Goal: Feedback & Contribution: Contribute content

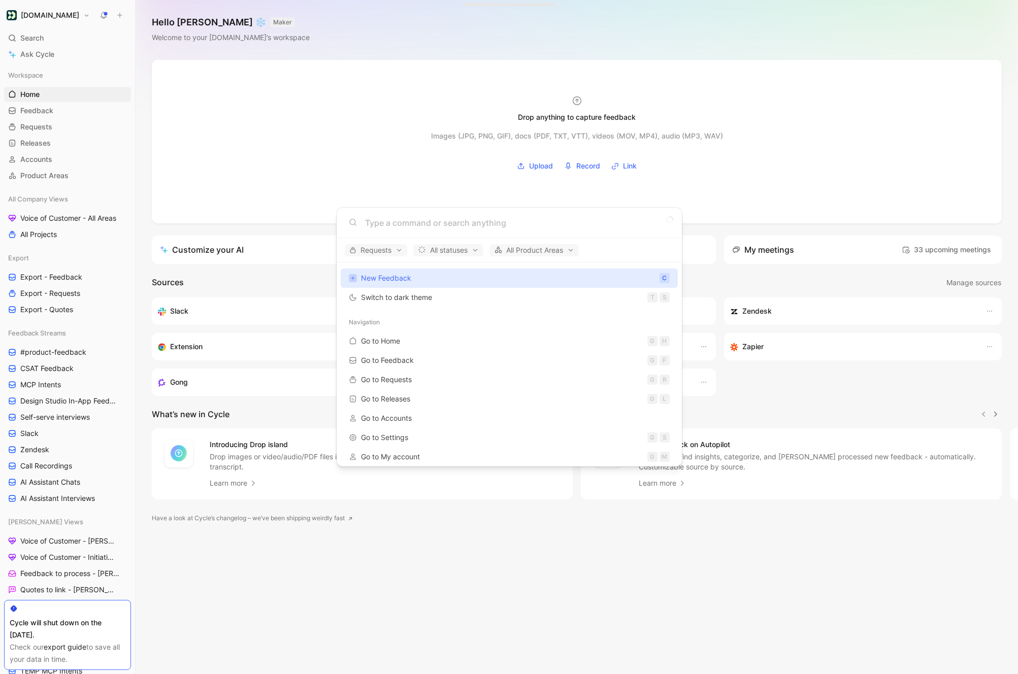
click at [40, 61] on body "[DOMAIN_NAME] Search ⌘ K Ask Cycle Workspace Home G then H Feedback G then F Re…" at bounding box center [509, 337] width 1018 height 674
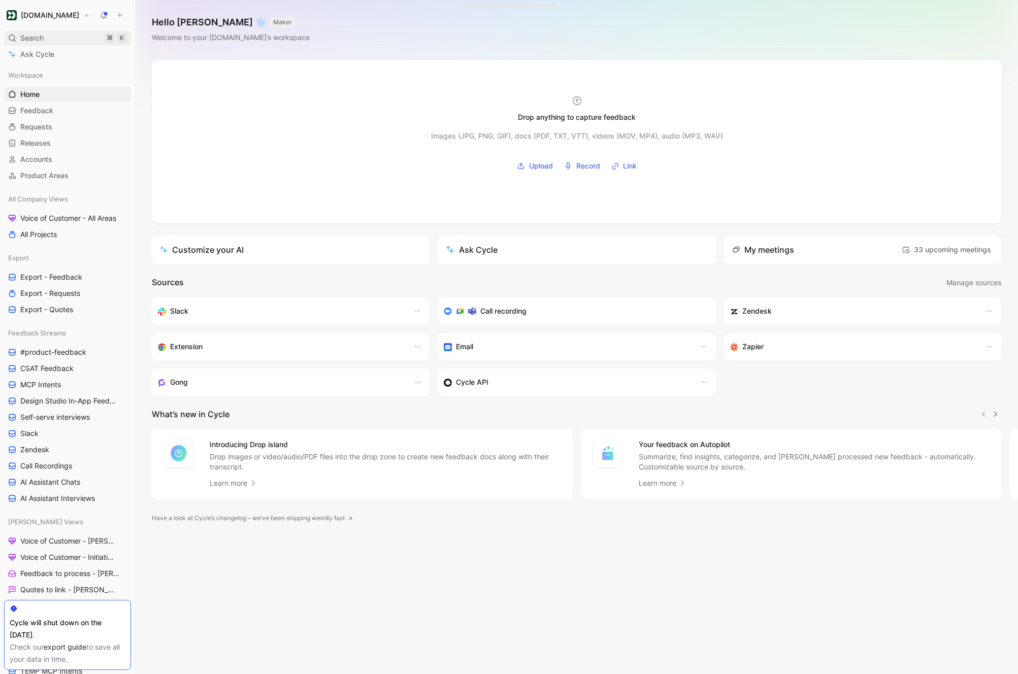
click at [40, 34] on span "Search" at bounding box center [31, 38] width 23 height 12
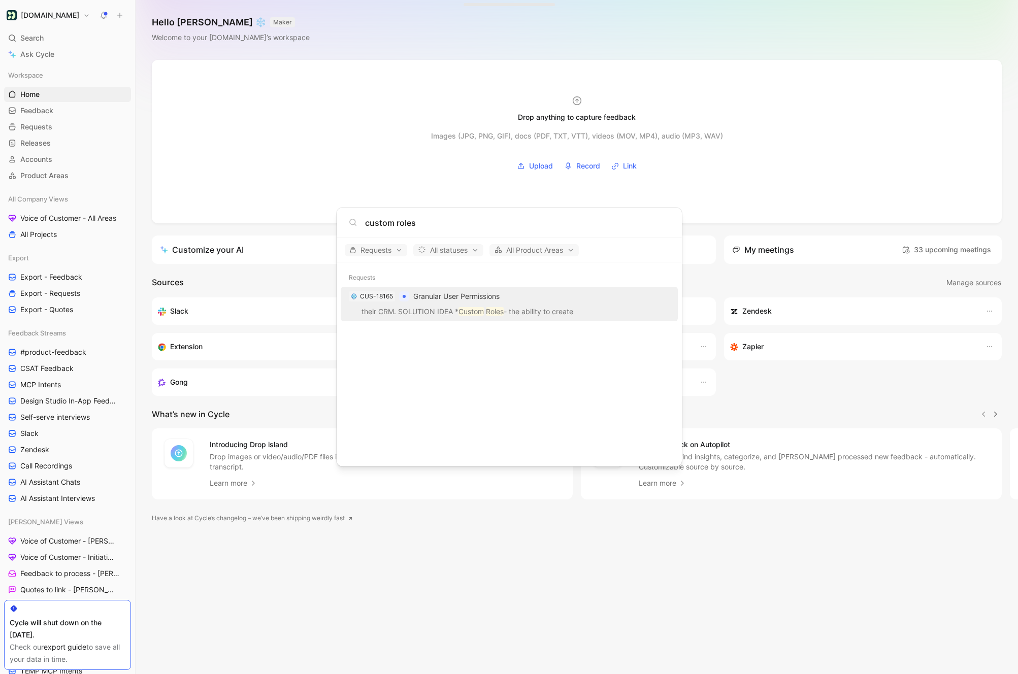
type input "custom roles"
click at [447, 308] on p "their CRM. SOLUTION IDEA * Custom Roles - the ability to create" at bounding box center [509, 313] width 331 height 15
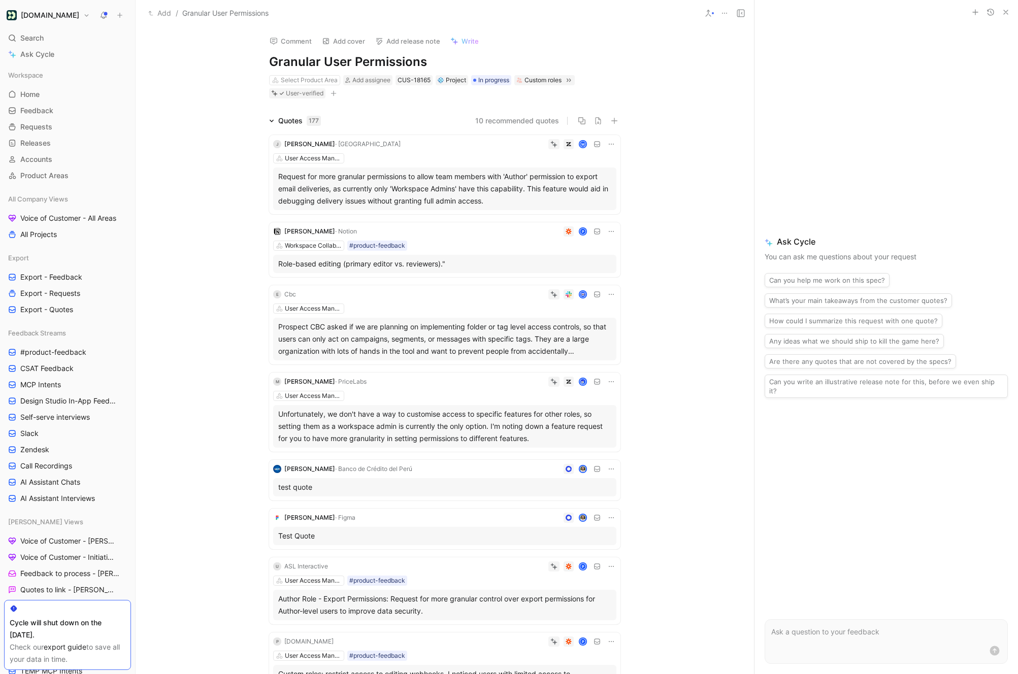
click at [370, 66] on h1 "Granular User Permissions" at bounding box center [444, 62] width 351 height 16
copy h1 "Granular User Permissions"
click at [327, 61] on h1 "Granular User Permissions" at bounding box center [444, 62] width 351 height 16
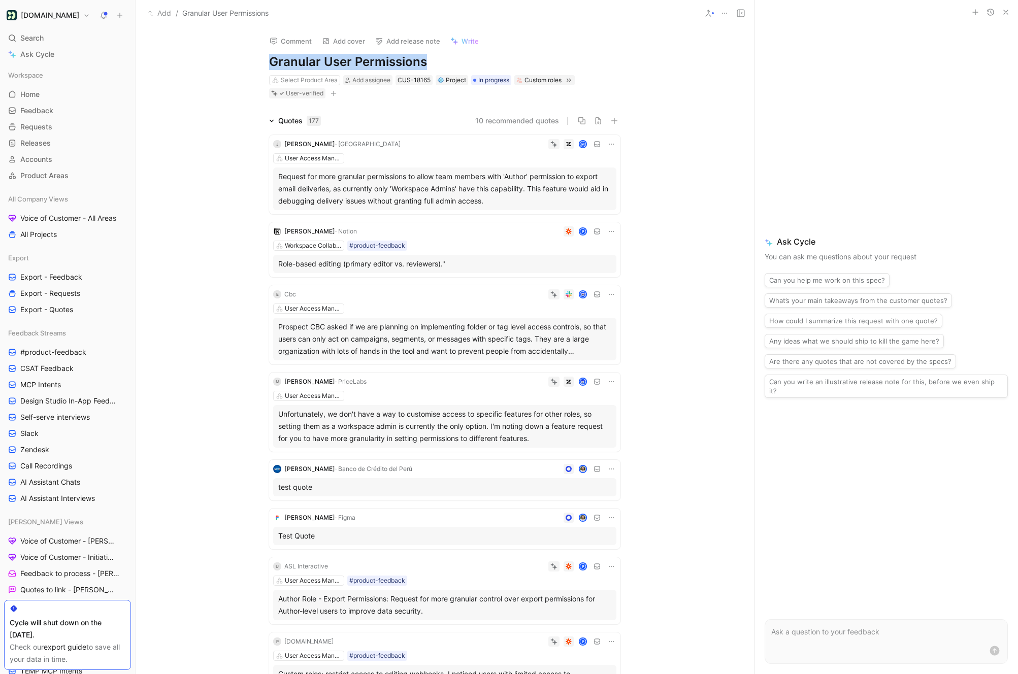
click at [327, 61] on h1 "Granular User Permissions" at bounding box center [444, 62] width 351 height 16
copy h1 "Granular User Permissions"
click at [610, 471] on icon at bounding box center [611, 469] width 8 height 8
click at [580, 531] on span "Delete quote" at bounding box center [580, 533] width 43 height 9
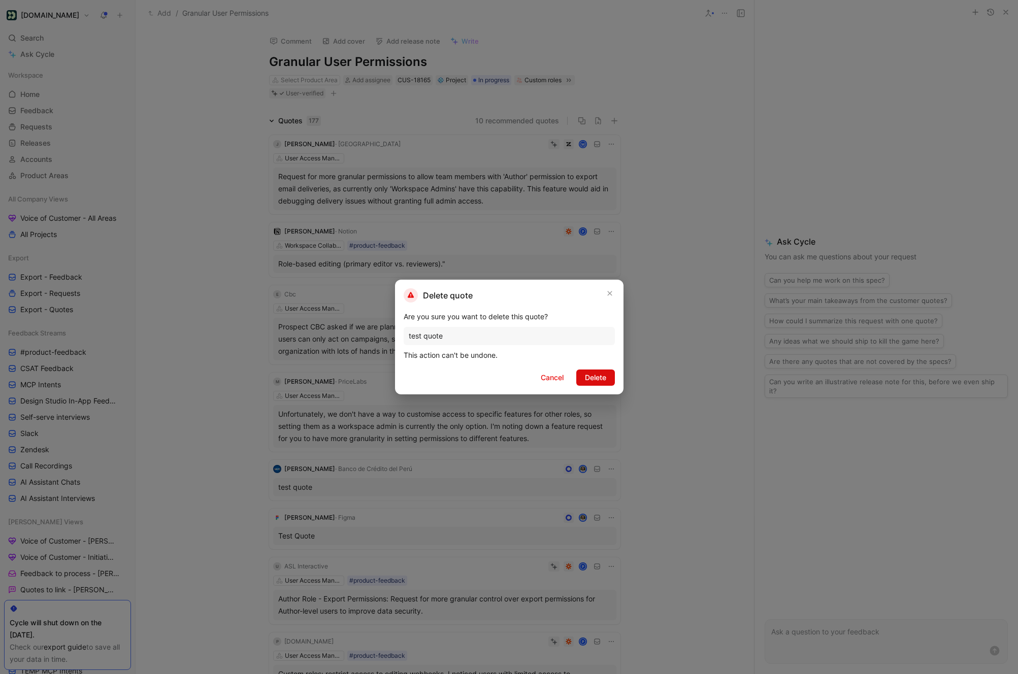
click at [597, 379] on span "Delete" at bounding box center [595, 378] width 21 height 12
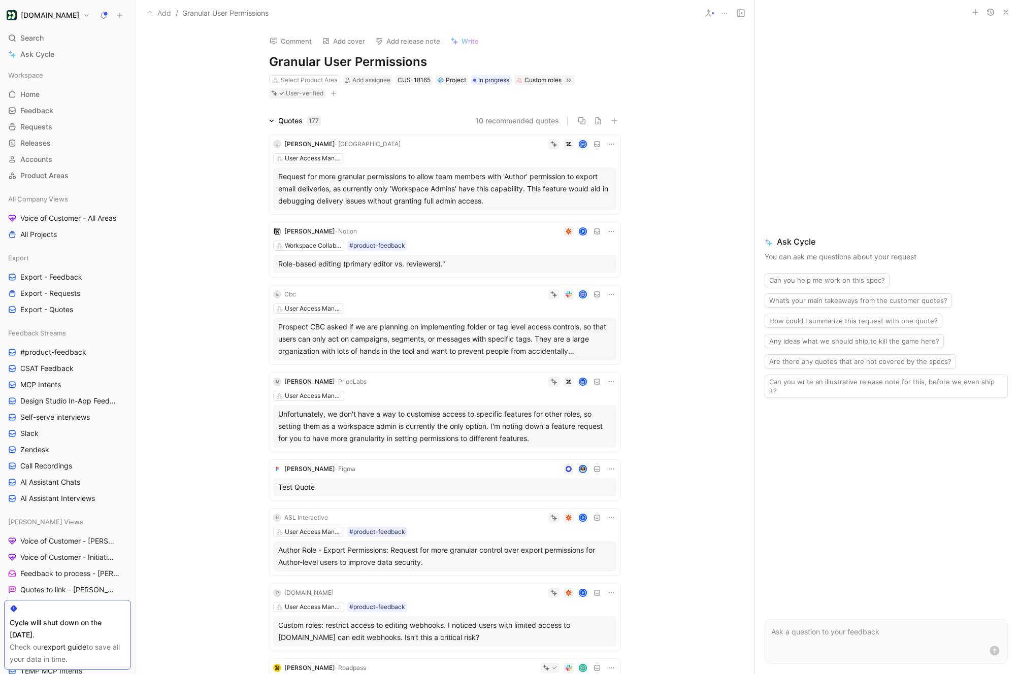
click at [611, 472] on icon at bounding box center [611, 469] width 8 height 8
click at [592, 531] on span "Delete quote" at bounding box center [580, 533] width 43 height 9
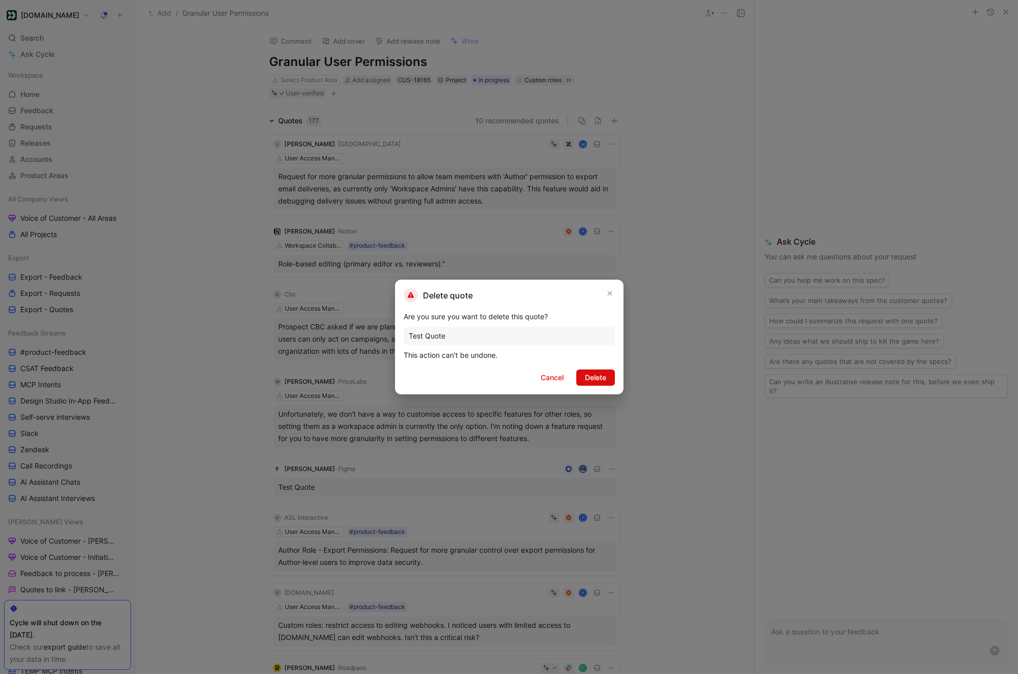
click at [600, 379] on span "Delete" at bounding box center [595, 378] width 21 height 12
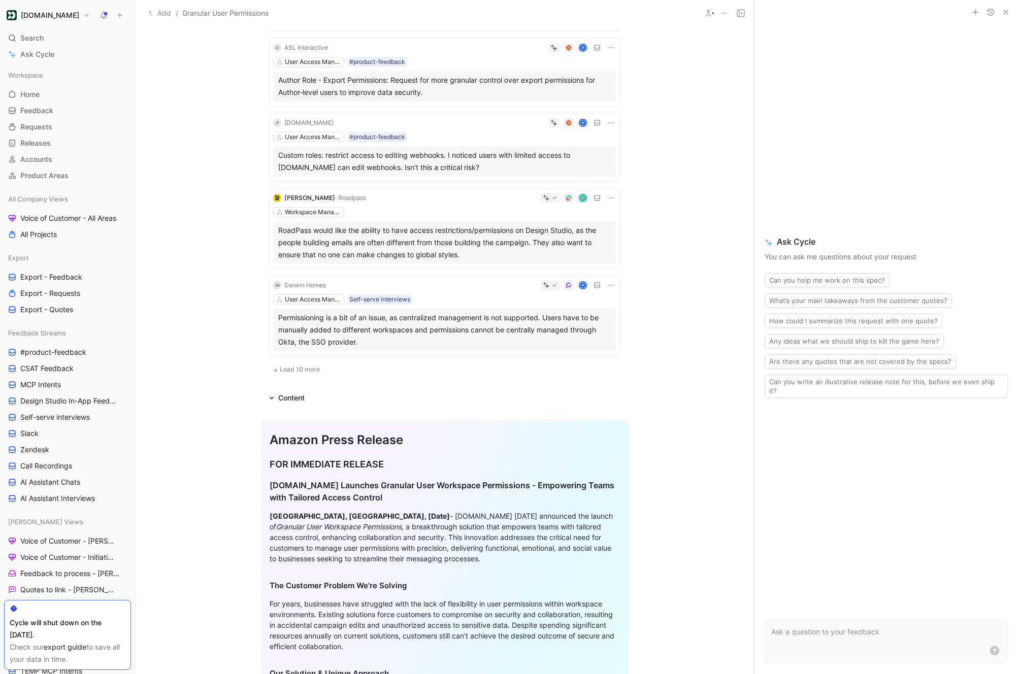
scroll to position [426, 0]
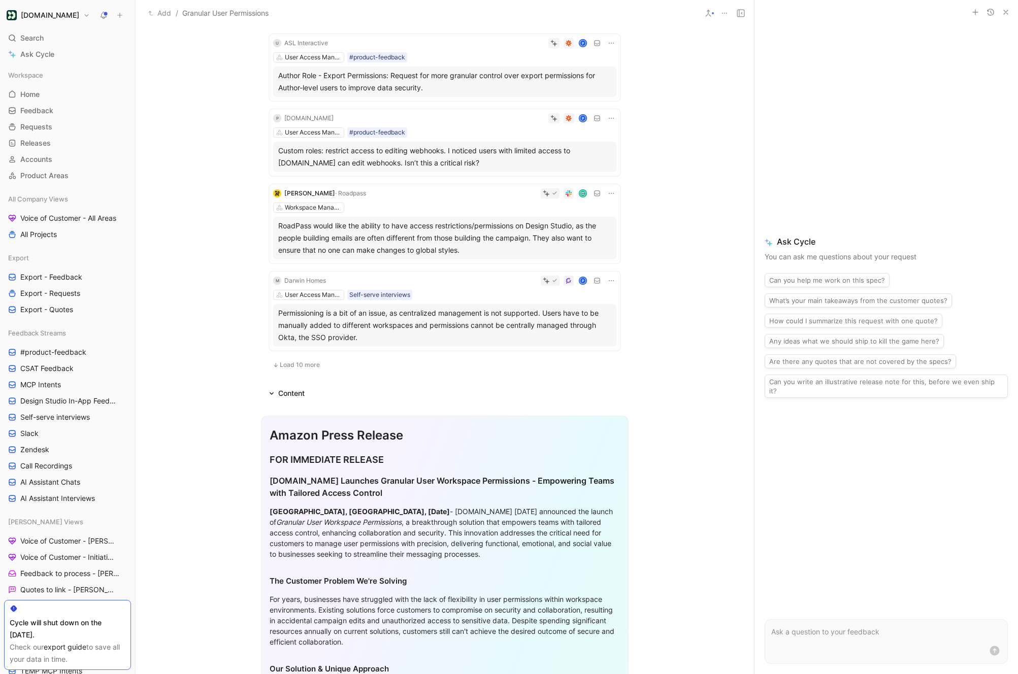
click at [299, 360] on button "Load 10 more" at bounding box center [296, 365] width 54 height 12
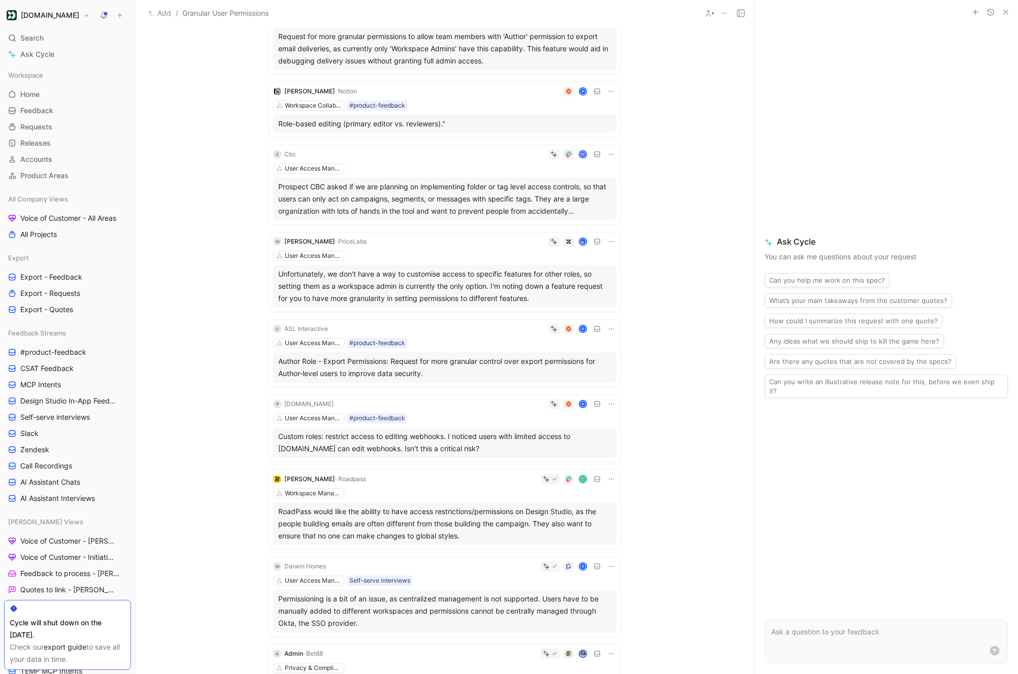
scroll to position [0, 0]
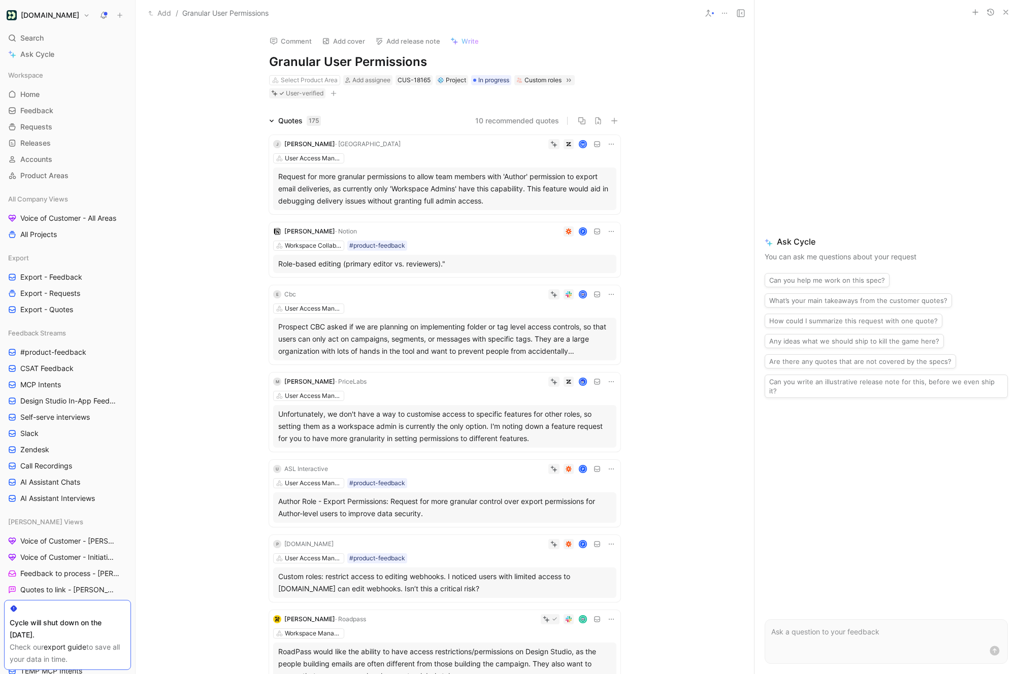
click at [799, 643] on form at bounding box center [886, 641] width 243 height 45
click at [795, 625] on form at bounding box center [886, 641] width 243 height 45
click at [795, 626] on p at bounding box center [886, 632] width 230 height 12
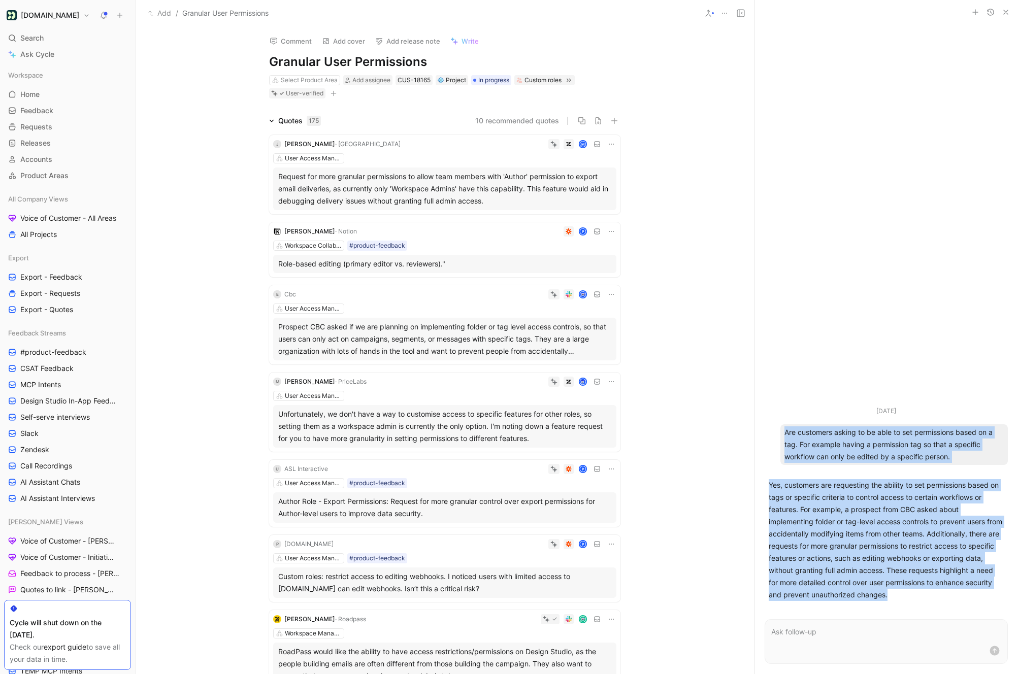
drag, startPoint x: 942, startPoint y: 595, endPoint x: 785, endPoint y: 428, distance: 230.3
click at [785, 428] on ul "[DATE] Are customers asking to be able to set permissions based on a tag. For e…" at bounding box center [887, 505] width 264 height 199
copy ul "Are customers asking to be able to set permissions based on a tag. For example …"
click at [803, 637] on p at bounding box center [886, 632] width 230 height 12
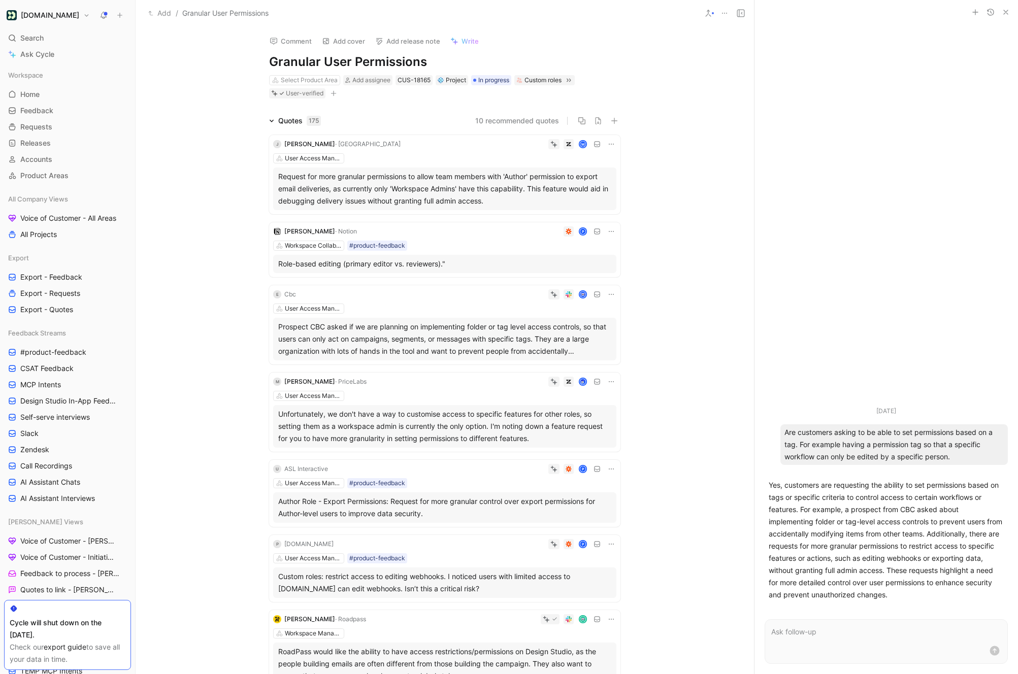
click at [803, 637] on p at bounding box center [886, 632] width 230 height 12
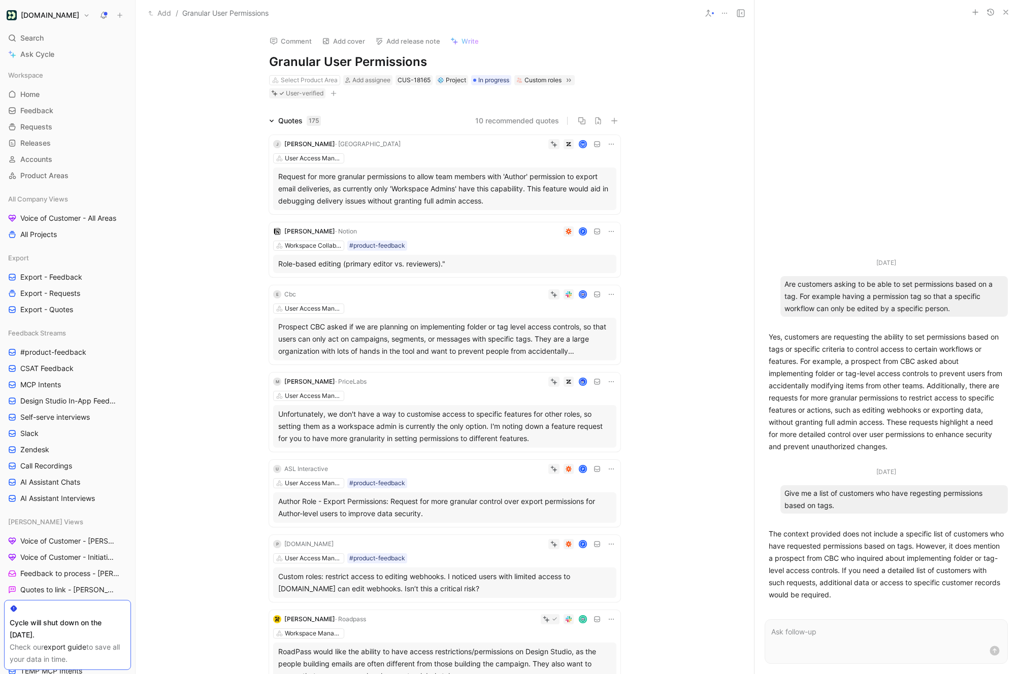
click at [438, 306] on div "User Access Management" at bounding box center [444, 309] width 343 height 10
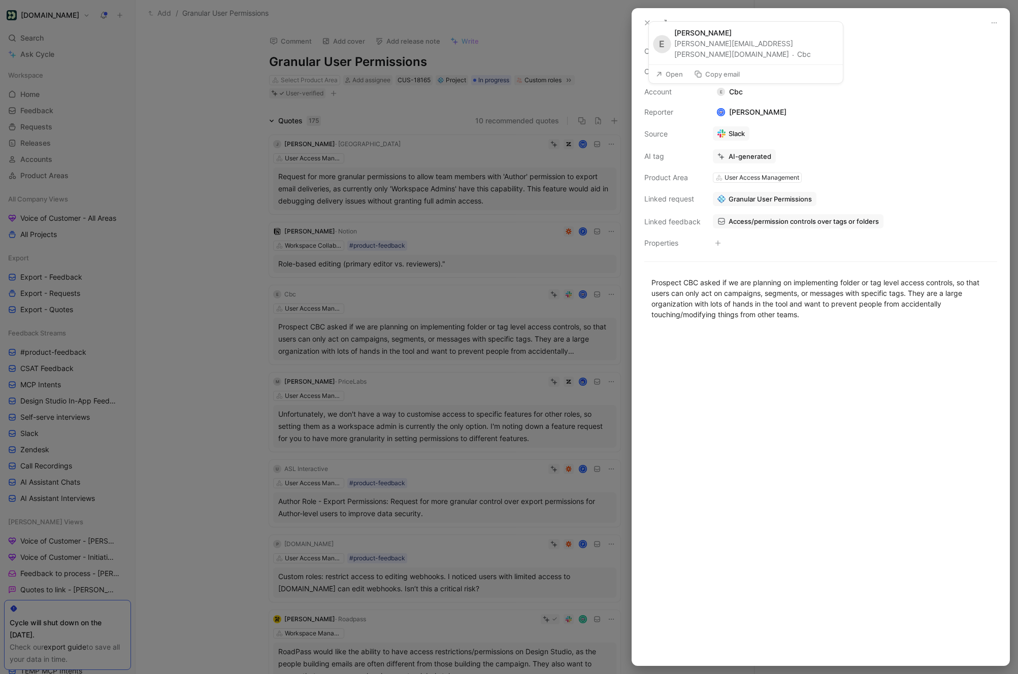
click at [797, 54] on button "Cbc" at bounding box center [804, 54] width 14 height 12
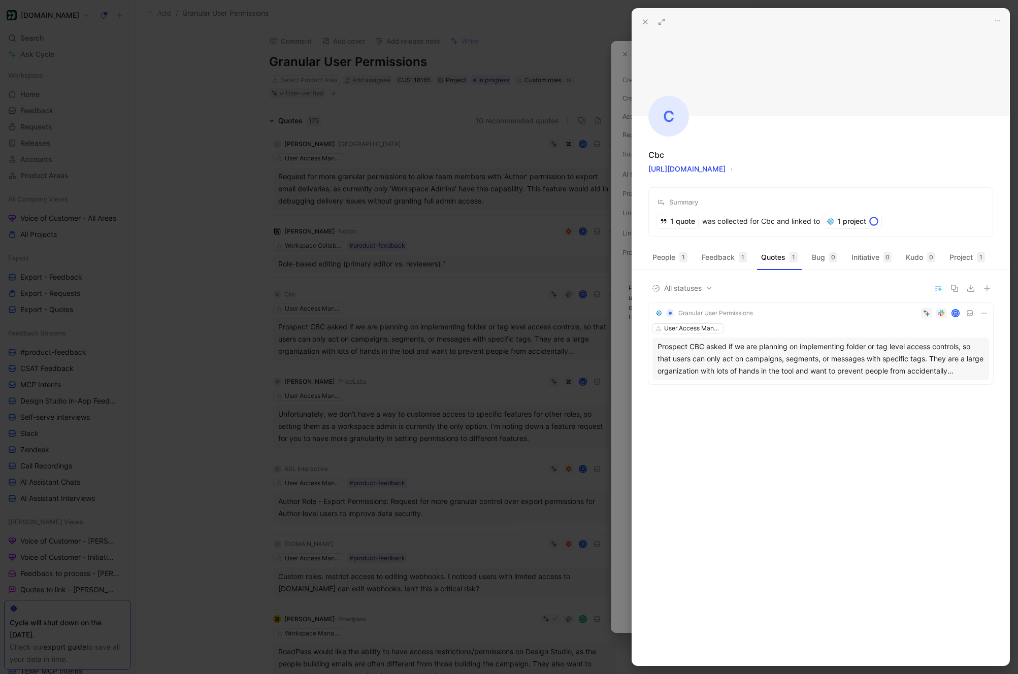
click at [648, 26] on button at bounding box center [645, 22] width 14 height 14
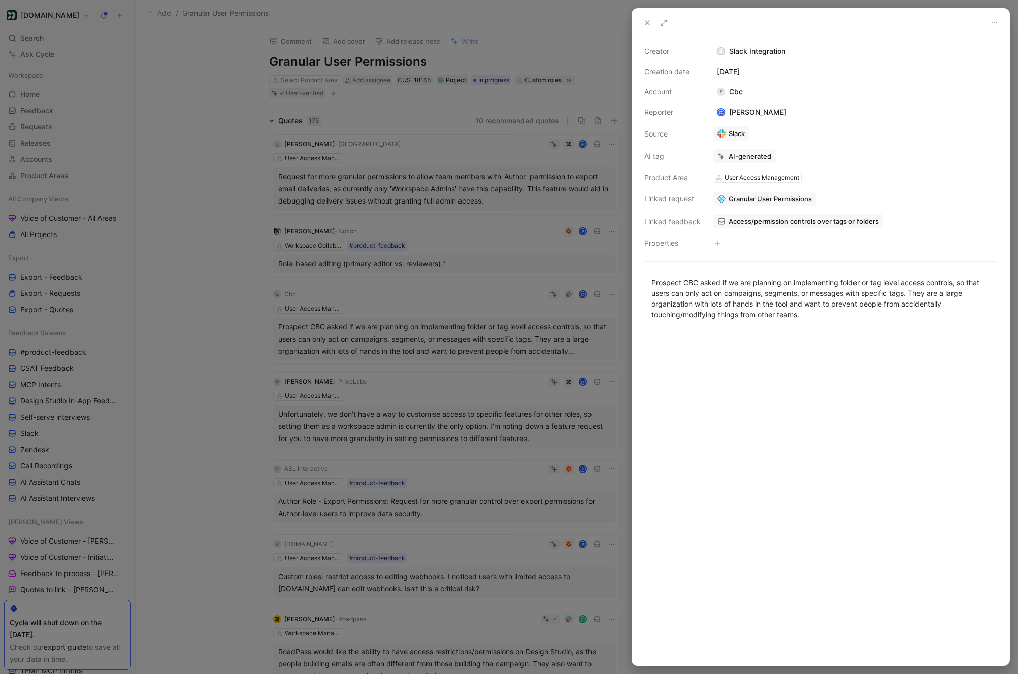
drag, startPoint x: 751, startPoint y: 92, endPoint x: 730, endPoint y: 92, distance: 21.3
click at [730, 92] on div "Creator S Slack Integration Creation date [DATE] Account E Cbc Reporter [PERSON…" at bounding box center [820, 147] width 353 height 204
click at [680, 74] on button "Open" at bounding box center [669, 74] width 37 height 14
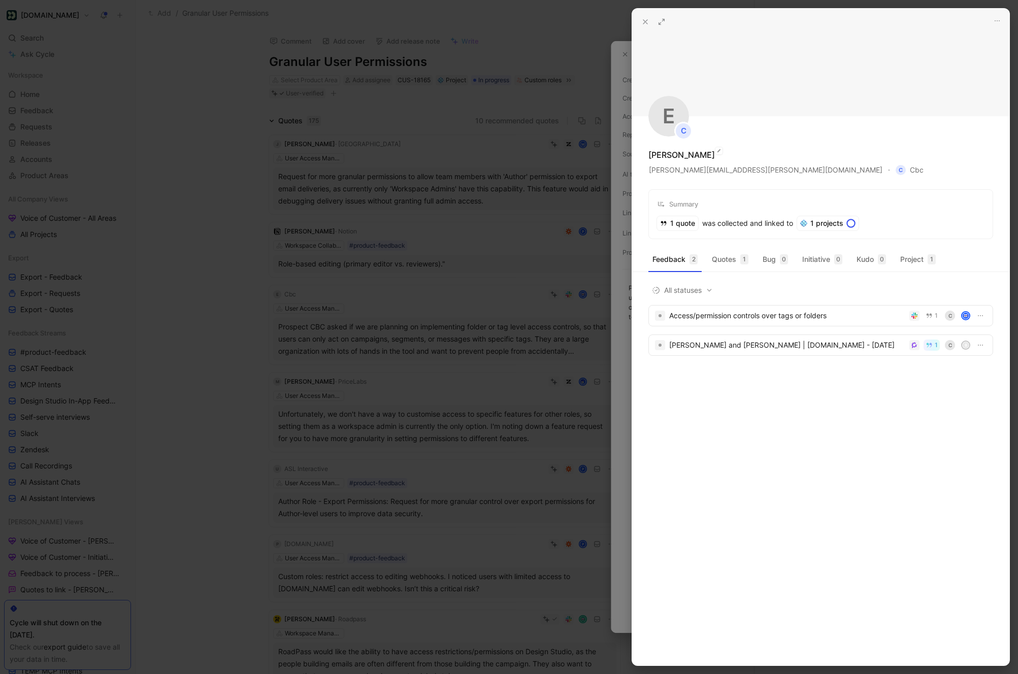
click at [694, 156] on div "[PERSON_NAME]" at bounding box center [681, 155] width 67 height 12
click at [642, 21] on icon at bounding box center [645, 22] width 8 height 8
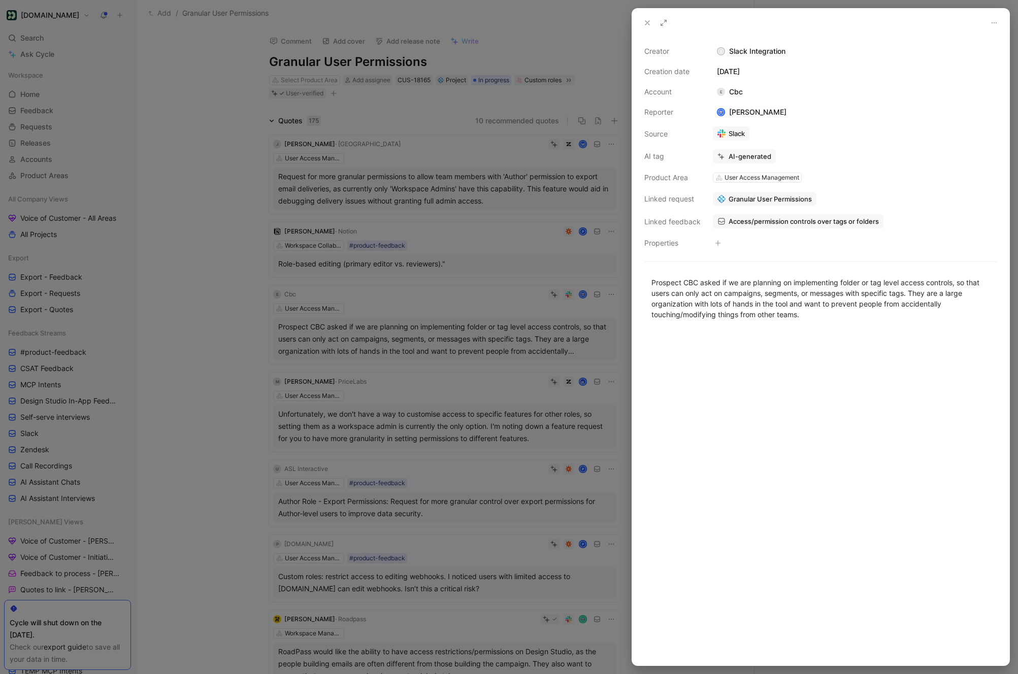
click at [645, 22] on icon at bounding box center [647, 23] width 8 height 8
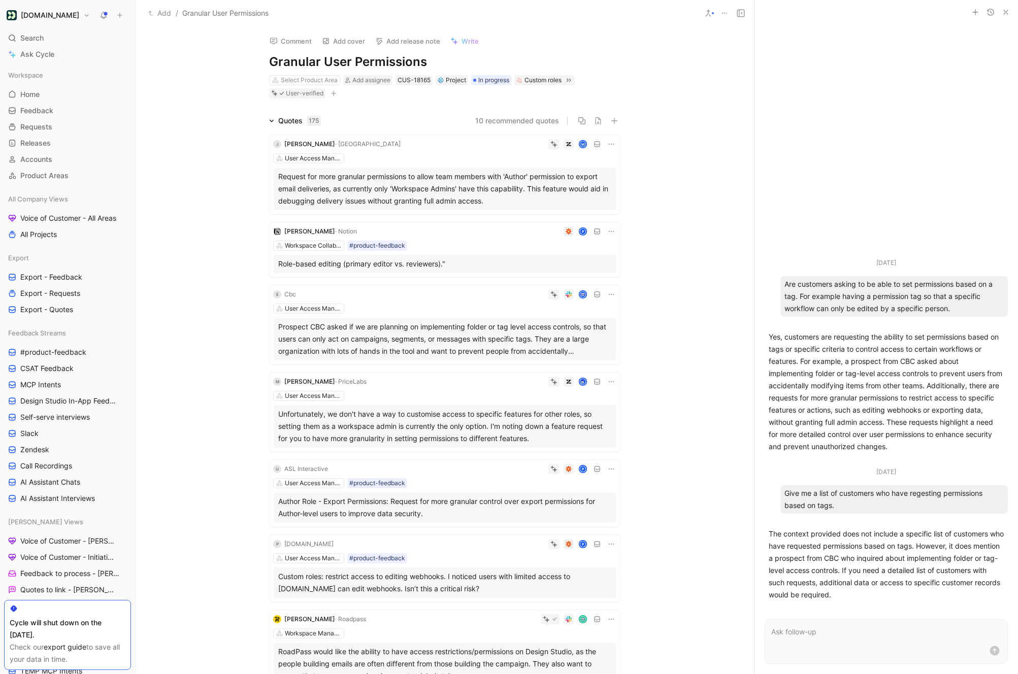
click at [119, 18] on icon at bounding box center [119, 15] width 7 height 7
click at [122, 16] on icon at bounding box center [119, 15] width 7 height 7
click at [168, 21] on button "New feedback c" at bounding box center [188, 19] width 109 height 17
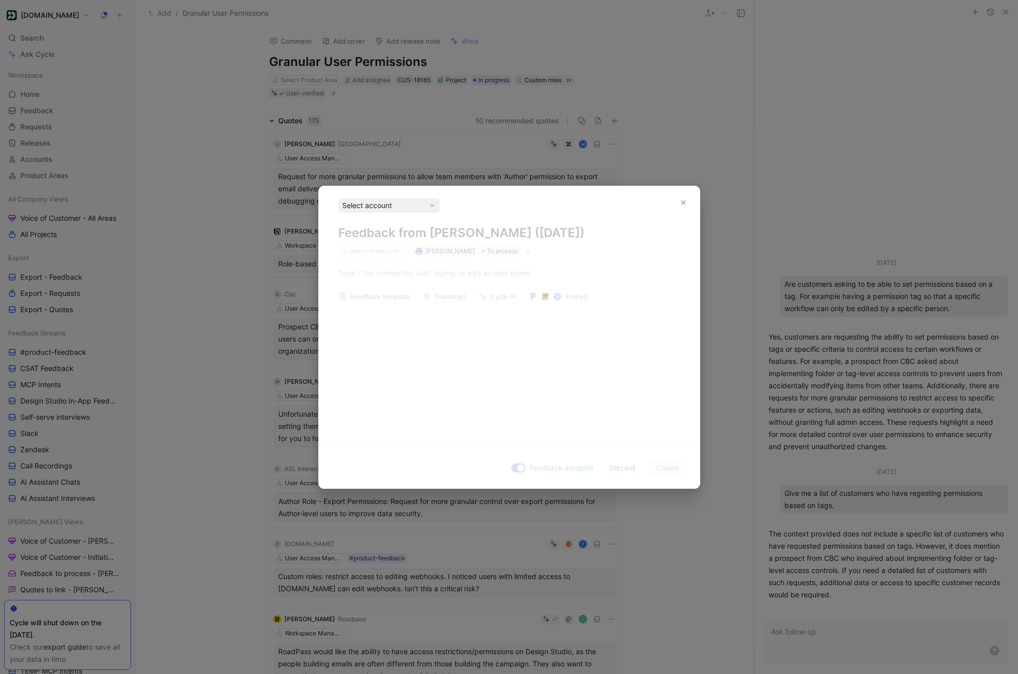
click at [386, 212] on div "Select account" at bounding box center [389, 206] width 102 height 14
click at [691, 207] on div "Select account Feedback from [PERSON_NAME] ([DATE]) Select Product Areas [PERSO…" at bounding box center [509, 228] width 381 height 58
click at [689, 207] on button "button" at bounding box center [683, 202] width 16 height 16
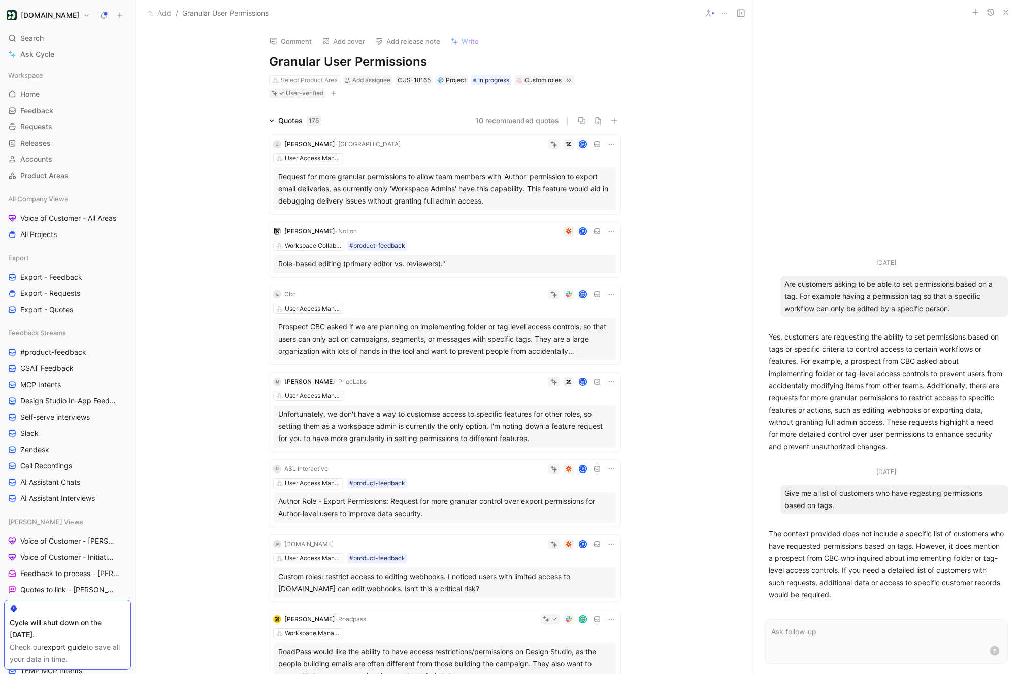
click at [119, 16] on icon at bounding box center [119, 15] width 7 height 7
click at [161, 36] on button "New request r" at bounding box center [188, 36] width 109 height 17
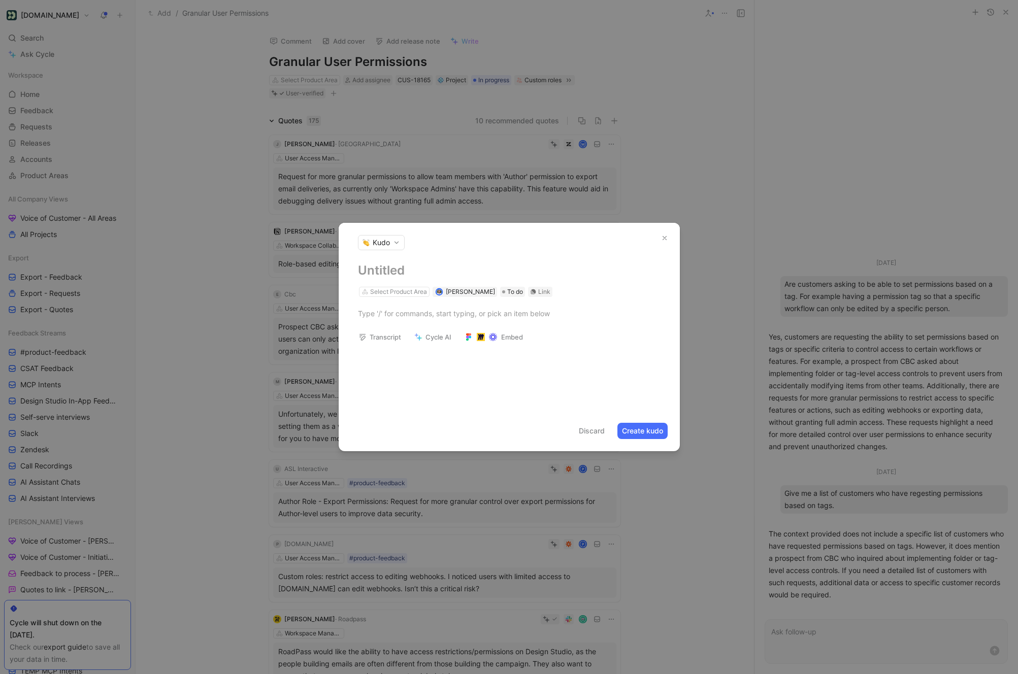
click at [383, 239] on span "Kudo" at bounding box center [381, 243] width 17 height 10
click at [396, 313] on span "Project" at bounding box center [386, 312] width 23 height 10
click at [383, 266] on h1 at bounding box center [509, 271] width 303 height 16
click at [861, 443] on div at bounding box center [509, 337] width 1018 height 674
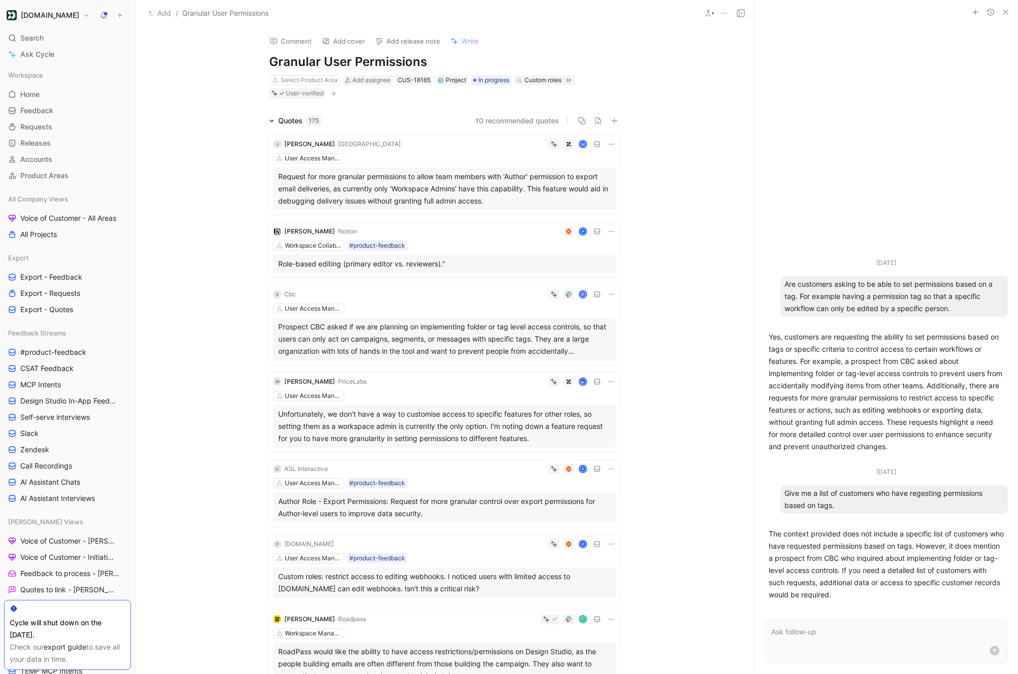
click at [796, 624] on form at bounding box center [886, 641] width 243 height 45
click at [794, 630] on p at bounding box center [886, 632] width 230 height 12
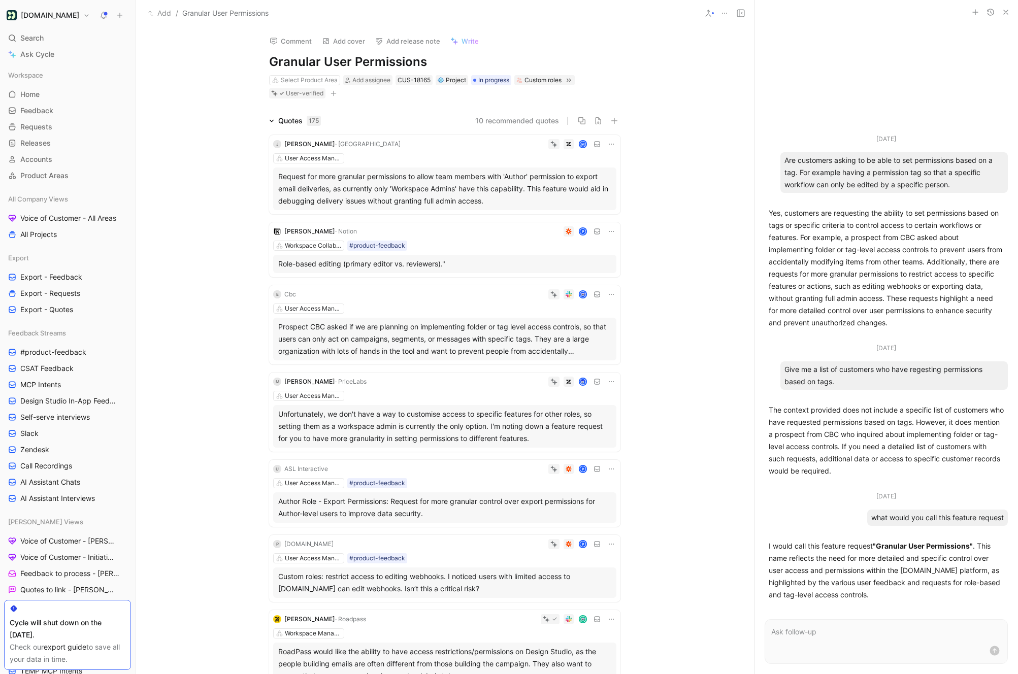
click at [798, 632] on p at bounding box center [886, 632] width 230 height 12
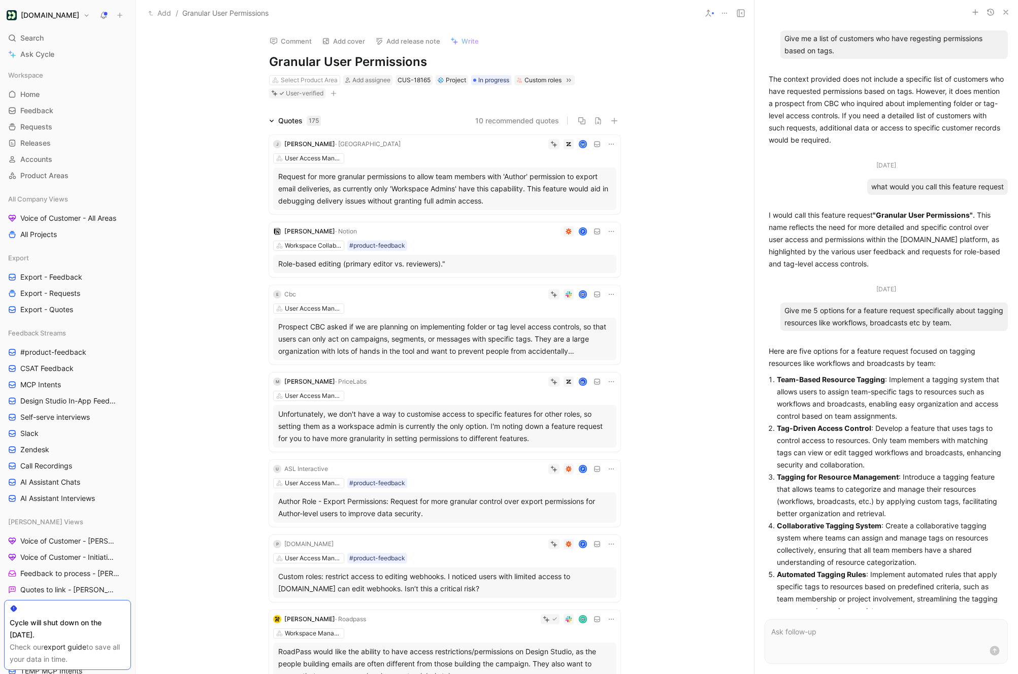
scroll to position [234, 0]
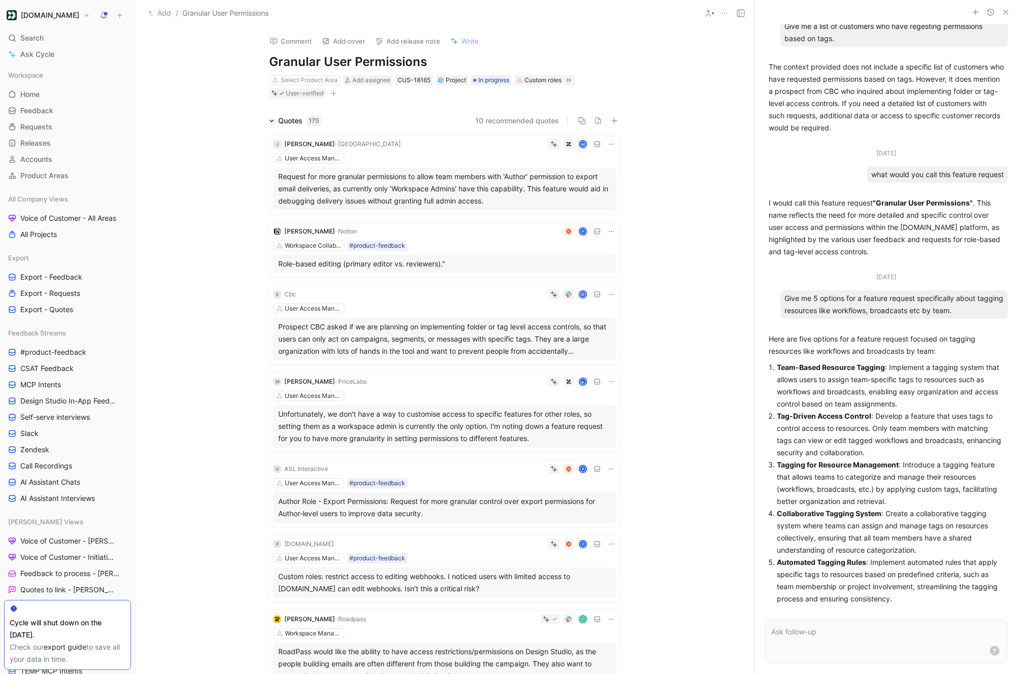
drag, startPoint x: 855, startPoint y: 369, endPoint x: 774, endPoint y: 367, distance: 80.8
click at [777, 367] on li "Team-Based Resource Tagging : Implement a tagging system that allows users to a…" at bounding box center [890, 386] width 227 height 49
click at [855, 369] on strong "Team-Based Resource Tagging" at bounding box center [831, 367] width 108 height 9
drag, startPoint x: 856, startPoint y: 369, endPoint x: 776, endPoint y: 366, distance: 79.8
click at [777, 366] on li "Team-Based Resource Tagging : Implement a tagging system that allows users to a…" at bounding box center [890, 386] width 227 height 49
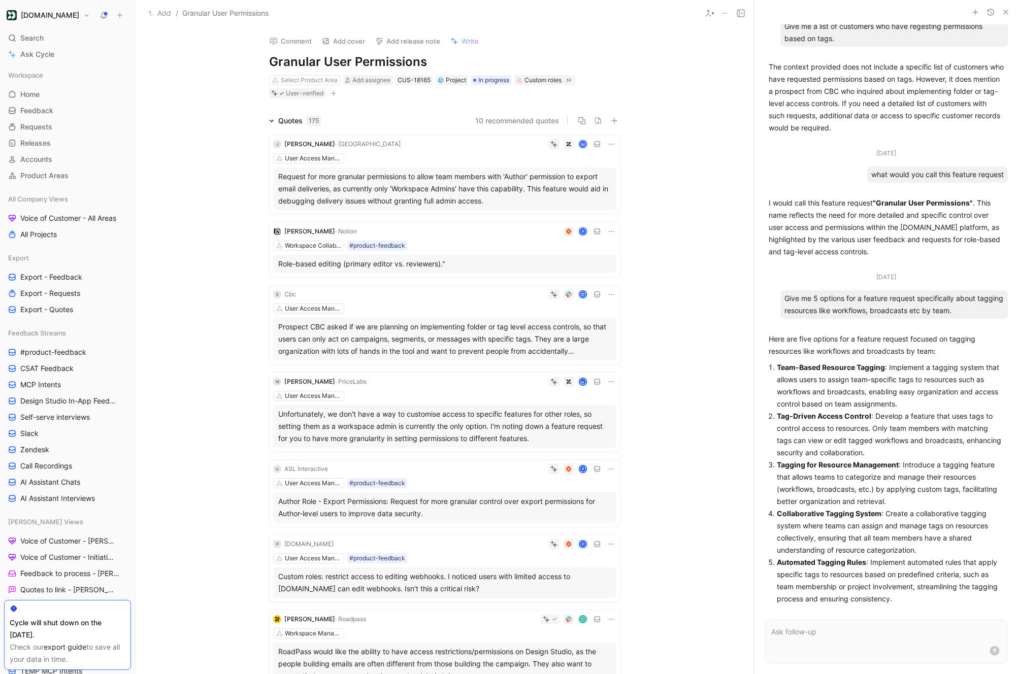
copy strong "Team-Based Resource"
click at [119, 18] on icon at bounding box center [119, 15] width 7 height 7
click at [168, 35] on button "New request r" at bounding box center [188, 36] width 109 height 17
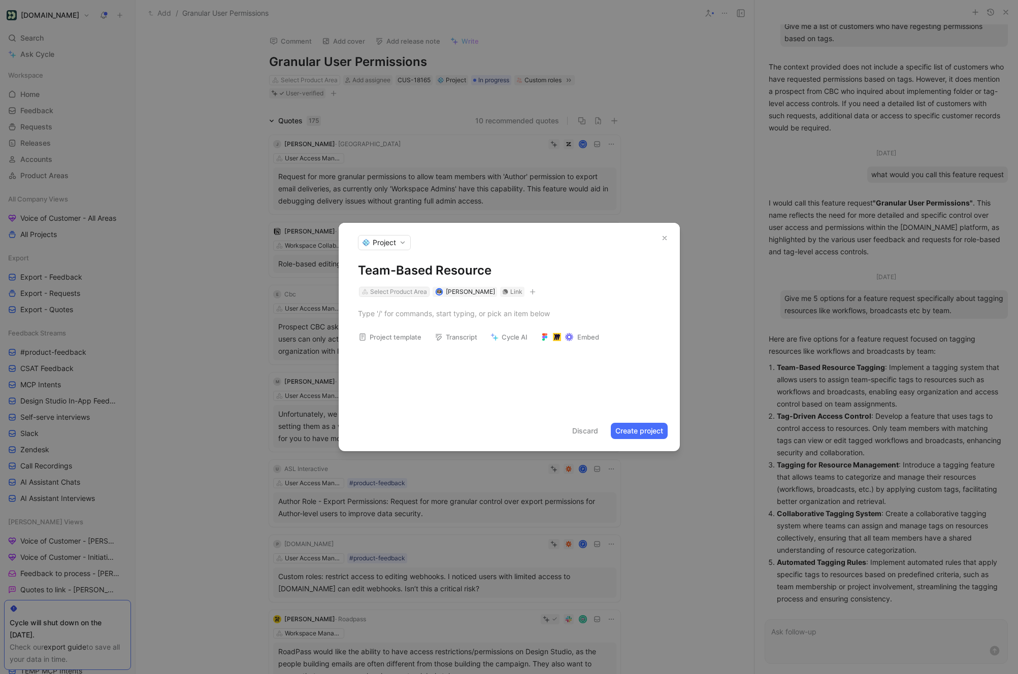
click at [408, 290] on div "Select Product Area" at bounding box center [398, 292] width 57 height 10
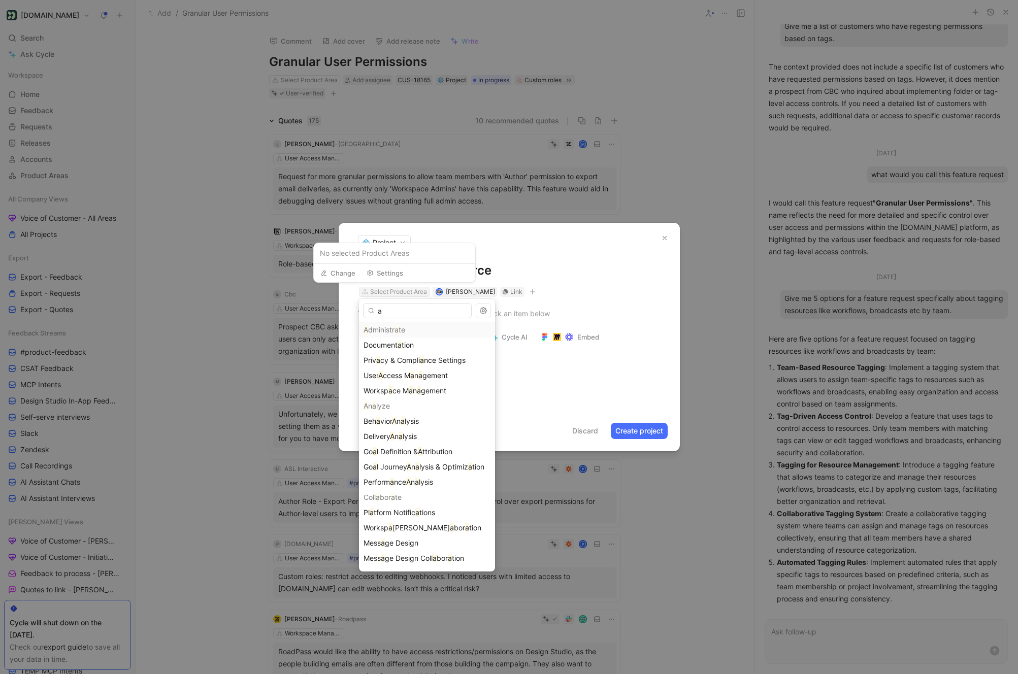
type input "ad"
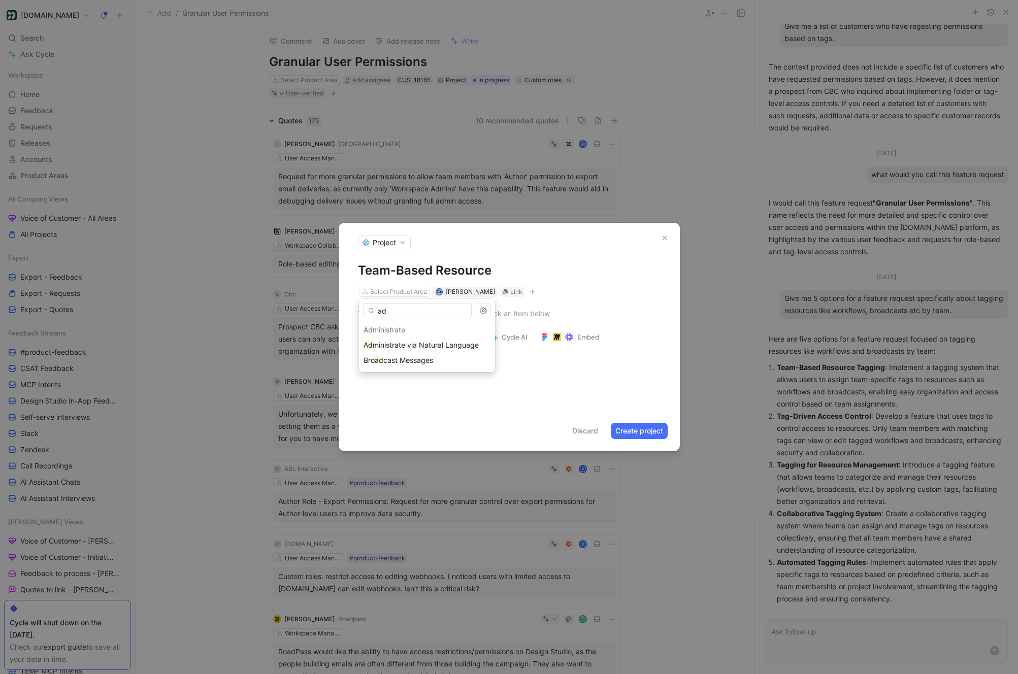
click at [398, 314] on input "ad" at bounding box center [417, 310] width 109 height 15
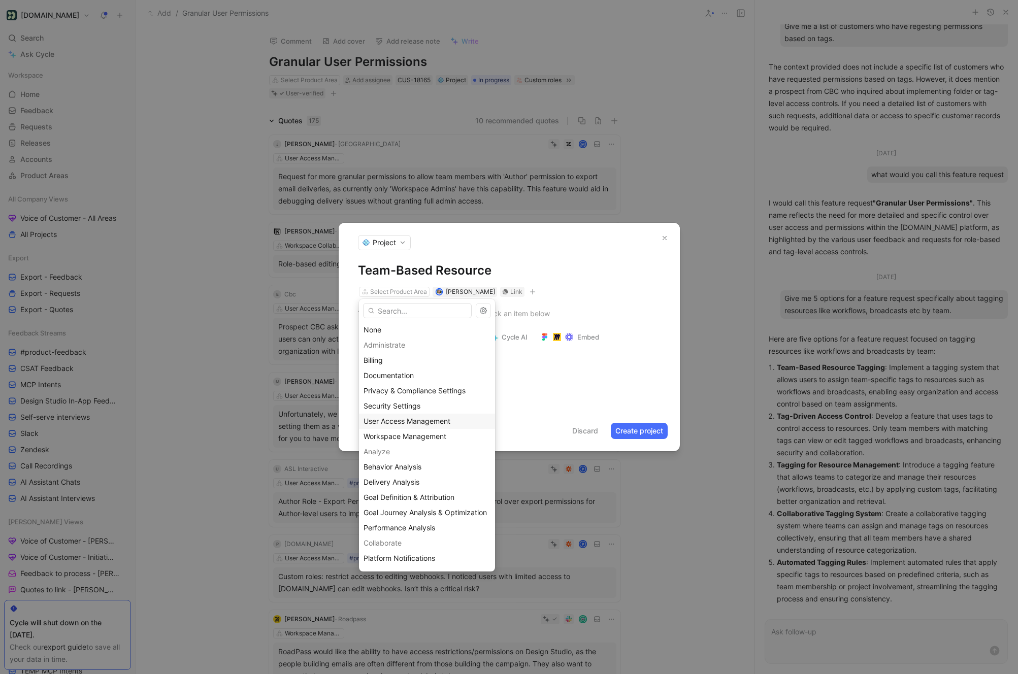
click at [429, 424] on span "User Access Management" at bounding box center [407, 421] width 87 height 9
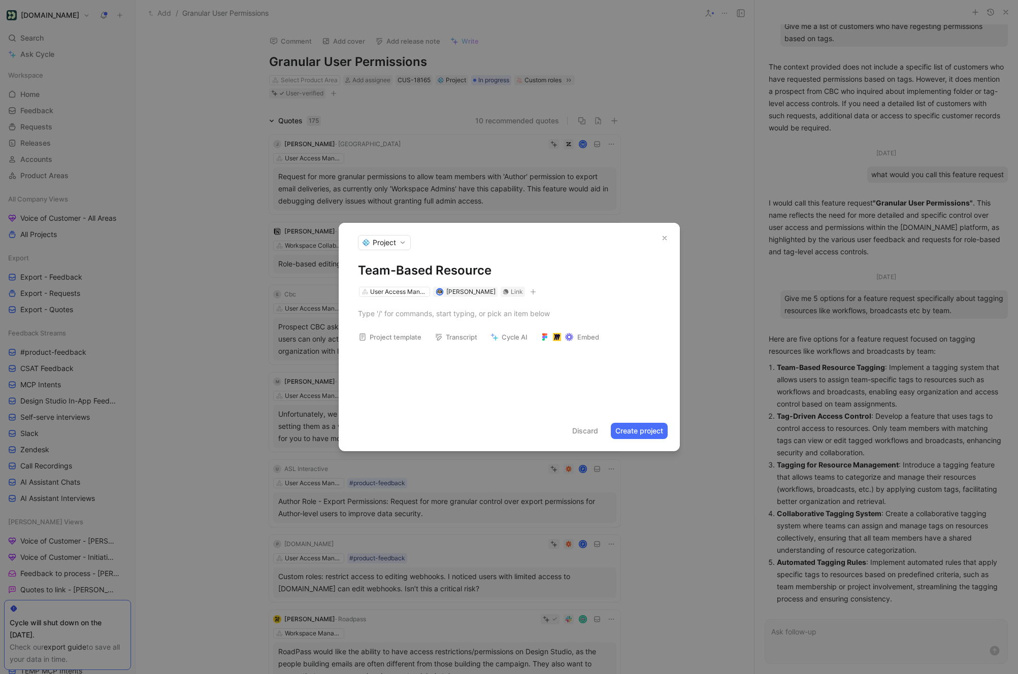
click at [636, 435] on button "Create project" at bounding box center [639, 431] width 57 height 16
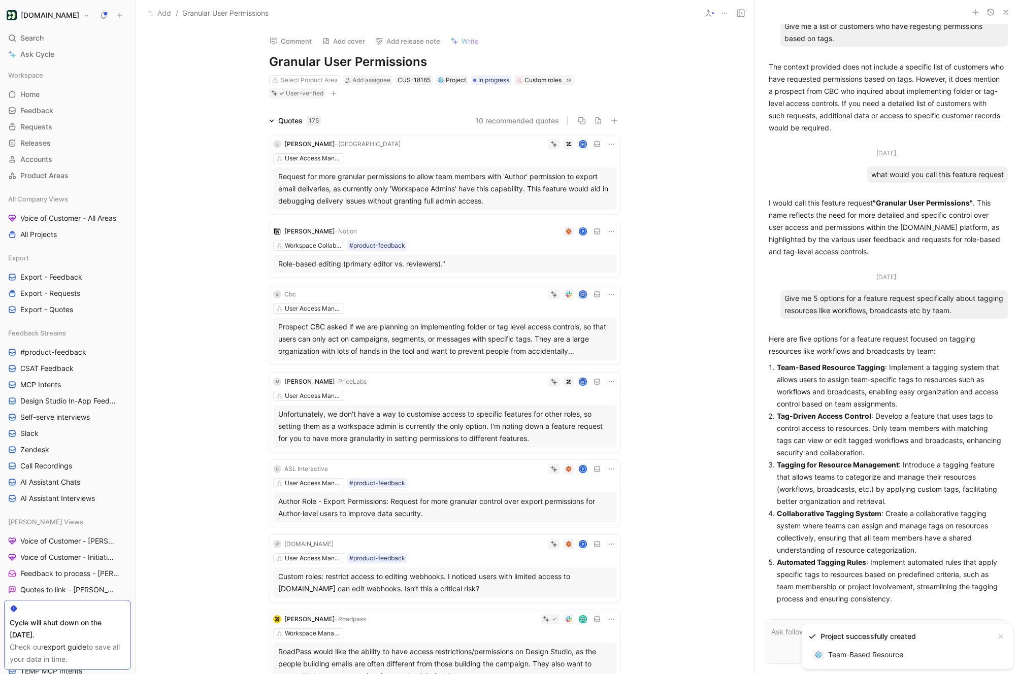
click at [854, 639] on div "Project successfully created" at bounding box center [899, 637] width 182 height 12
click at [854, 651] on link "Team-Based Resource" at bounding box center [858, 655] width 100 height 16
click at [607, 300] on div "E Cbc User Access Management Prospect CBC asked if we are planning on implement…" at bounding box center [444, 324] width 351 height 79
click at [612, 291] on div at bounding box center [509, 337] width 1018 height 674
click at [612, 306] on div "User Access Management" at bounding box center [444, 309] width 343 height 10
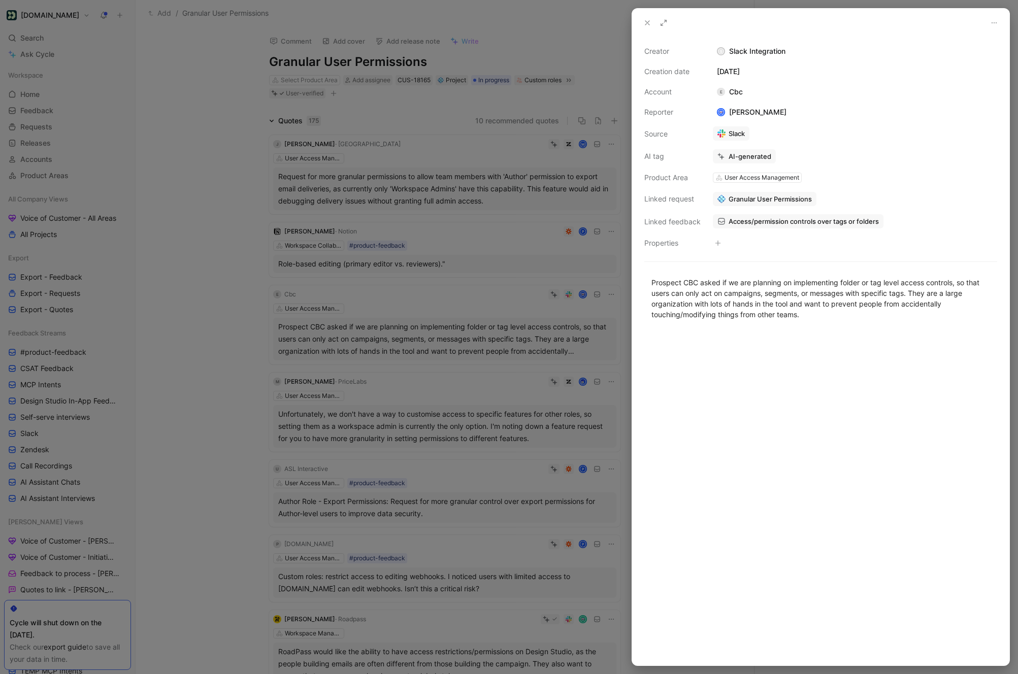
click at [612, 296] on div at bounding box center [509, 337] width 1018 height 674
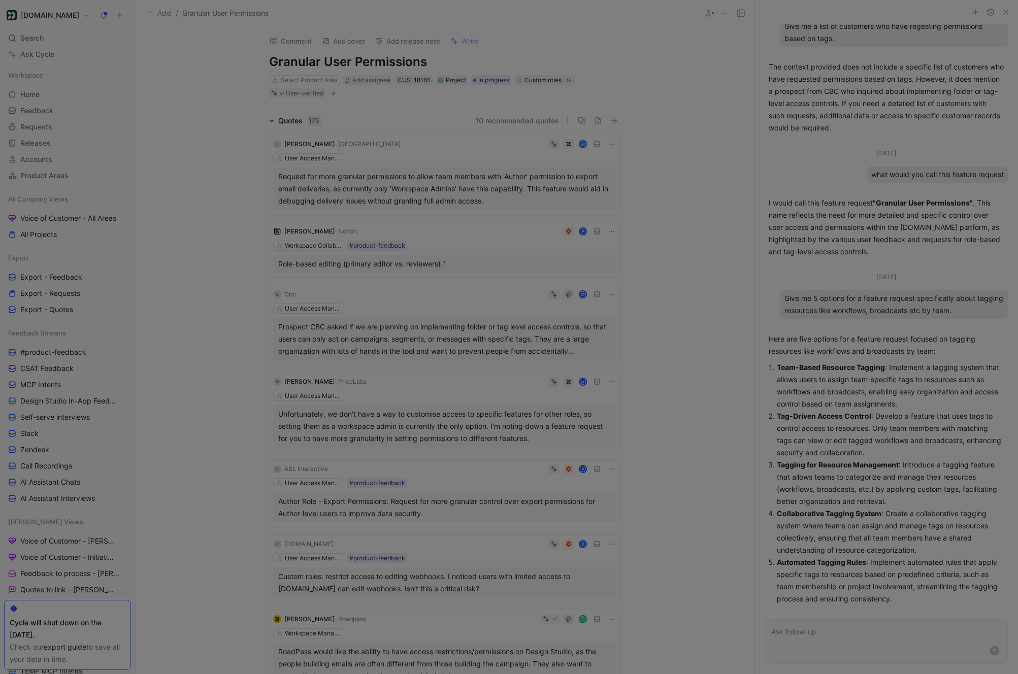
click at [612, 296] on icon at bounding box center [611, 294] width 8 height 8
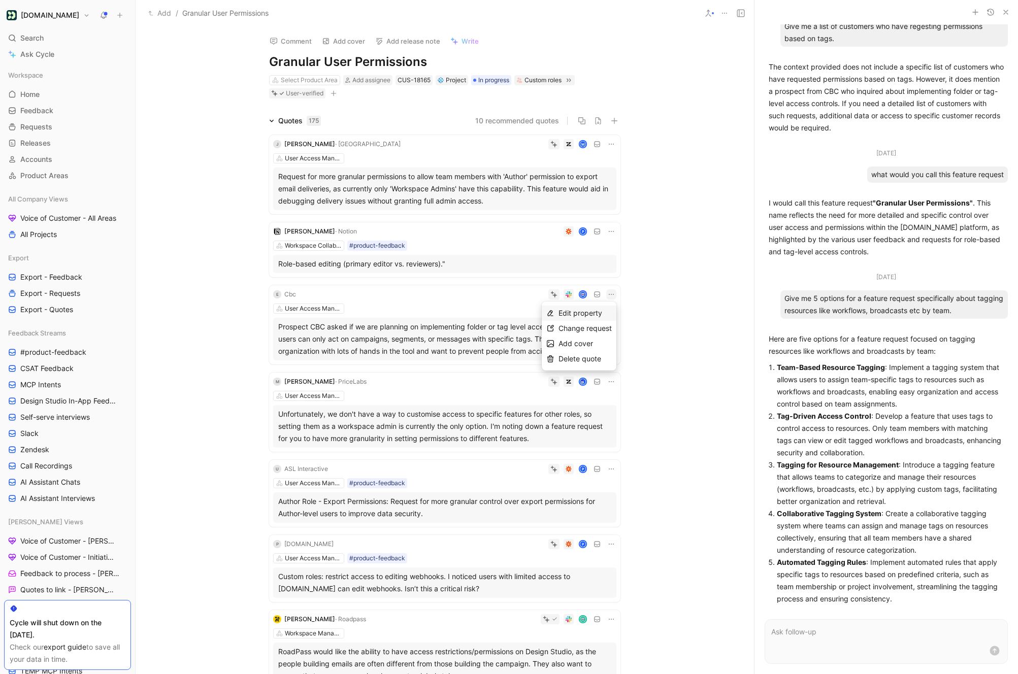
click at [583, 316] on span "Edit property" at bounding box center [581, 313] width 44 height 9
click at [608, 295] on icon at bounding box center [611, 294] width 8 height 8
click at [589, 332] on span "Change request" at bounding box center [585, 328] width 53 height 9
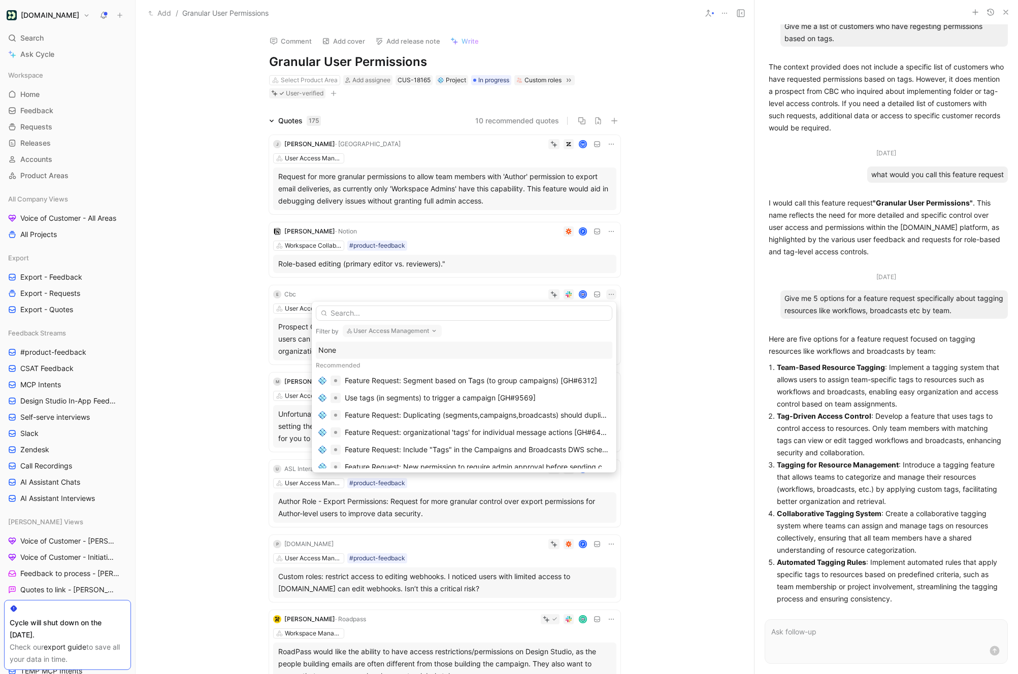
click at [411, 335] on button "User Access Management" at bounding box center [392, 331] width 99 height 12
click at [394, 315] on input "text" at bounding box center [464, 313] width 297 height 15
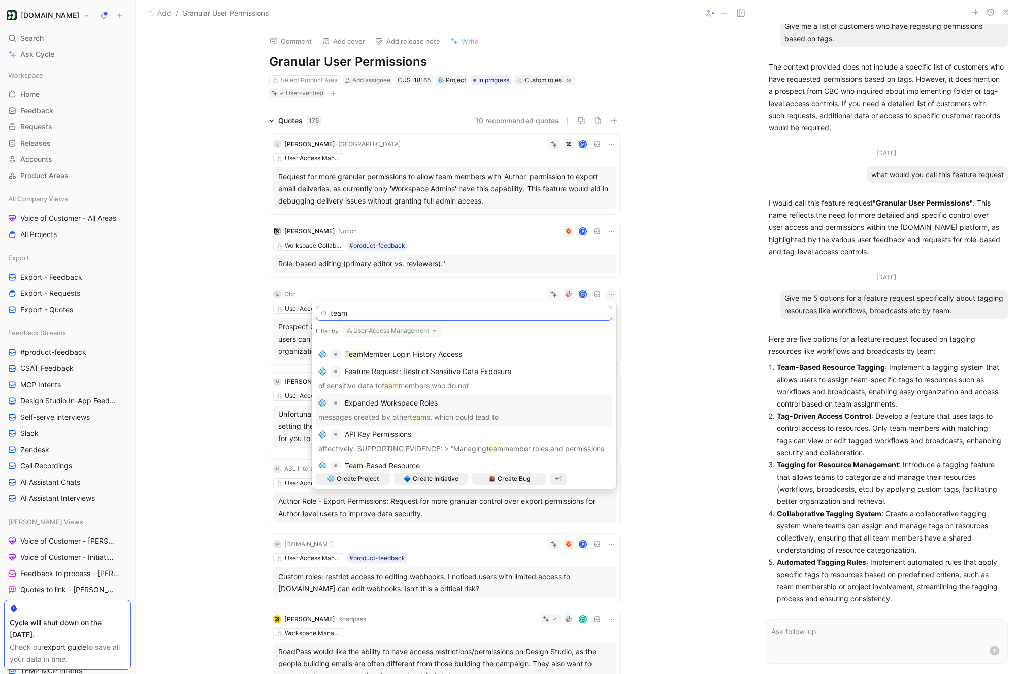
scroll to position [37, 0]
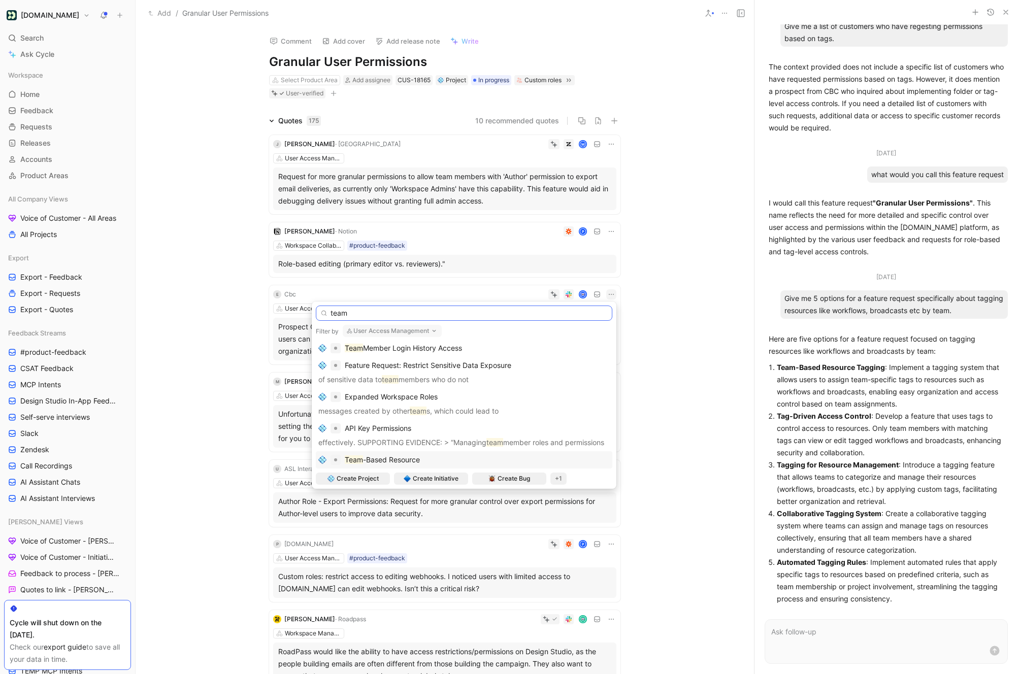
type input "team"
click at [410, 461] on span "-Based Resource" at bounding box center [391, 459] width 57 height 9
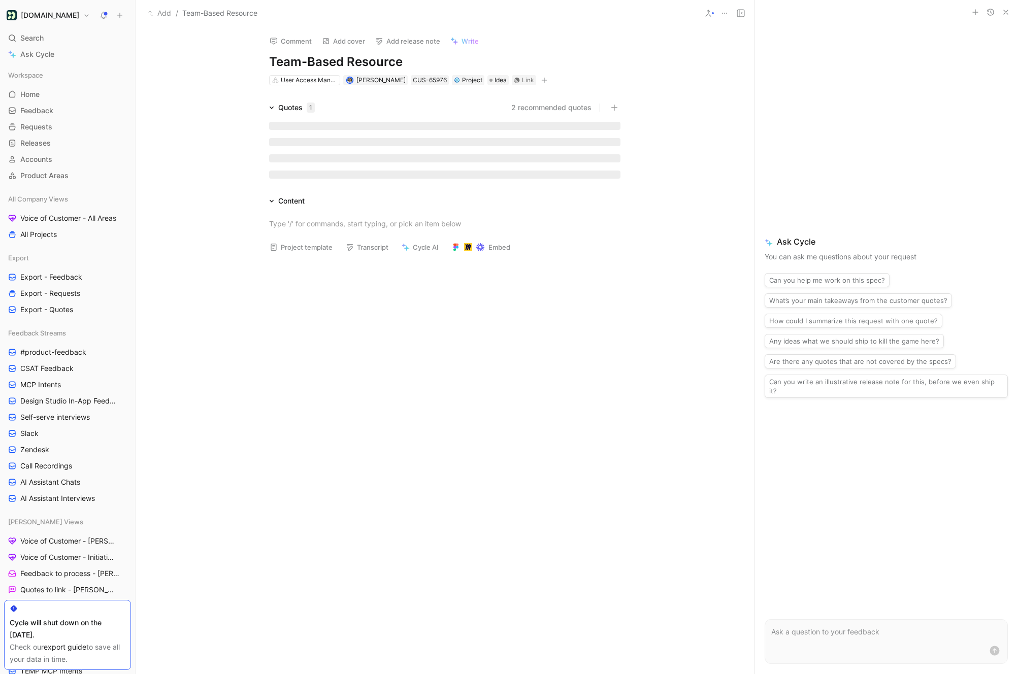
click at [428, 56] on h1 "Team-Based Resource" at bounding box center [444, 62] width 351 height 16
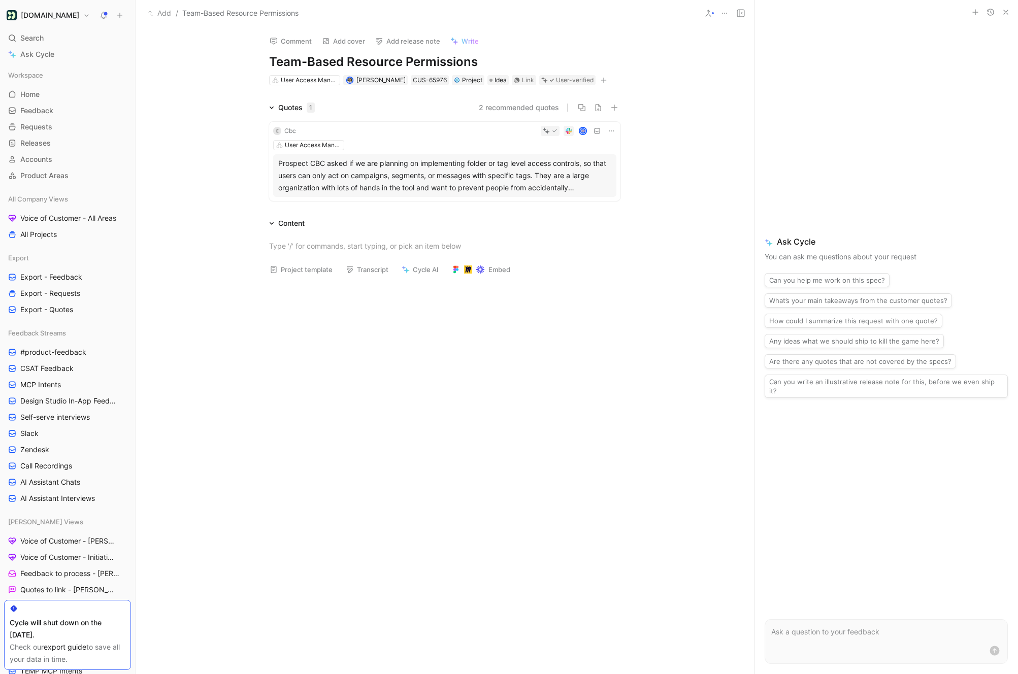
click at [644, 83] on div "Comment Add cover Add release note Write Team-Based Resource Permissions User A…" at bounding box center [445, 350] width 618 height 647
click at [511, 104] on button "2 recommended quotes" at bounding box center [519, 108] width 80 height 12
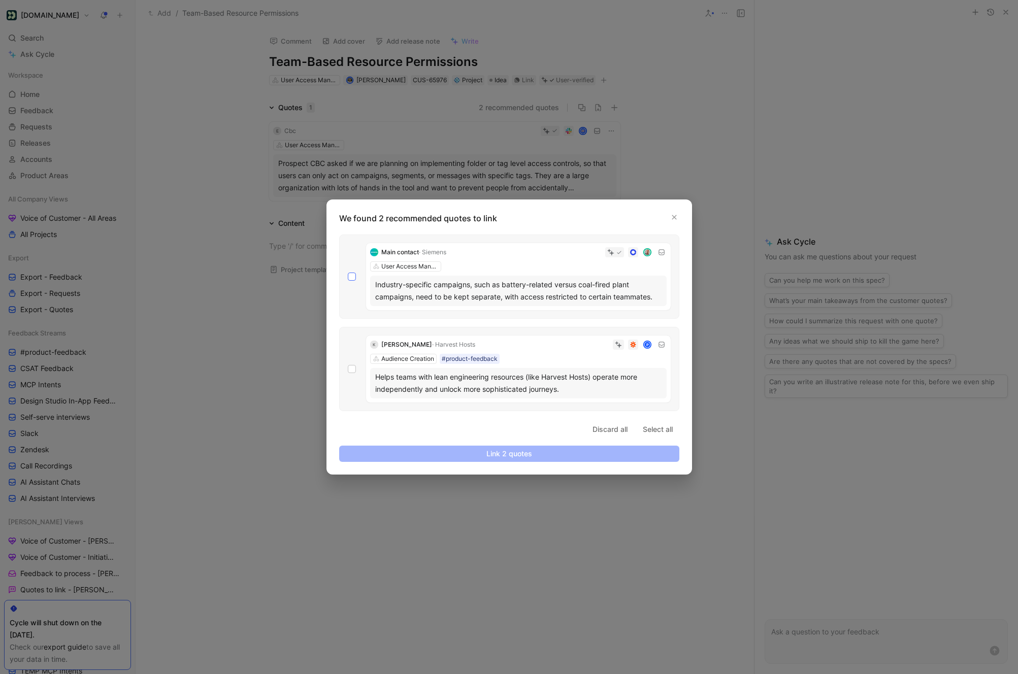
click at [353, 274] on icon at bounding box center [352, 277] width 6 height 6
click at [348, 273] on input "checkbox" at bounding box center [348, 273] width 0 height 0
click at [527, 454] on span "Link 1 quote" at bounding box center [509, 454] width 323 height 12
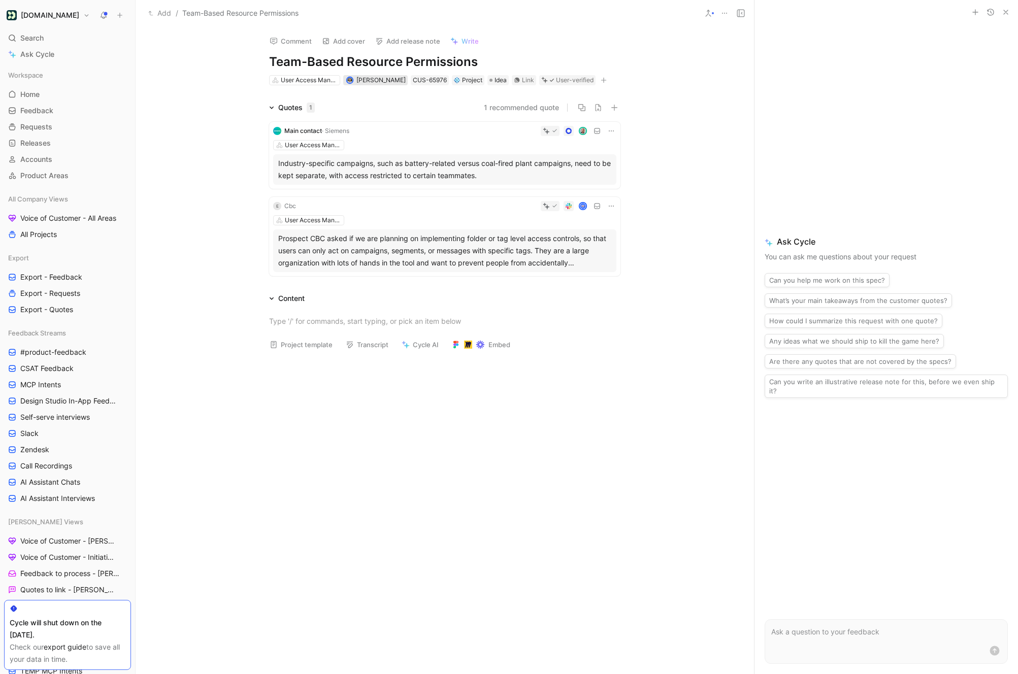
click at [389, 77] on span "[PERSON_NAME]" at bounding box center [380, 80] width 49 height 8
click at [389, 67] on h1 "Team-Based Resource Permissions" at bounding box center [444, 62] width 351 height 16
copy h1 "Team-Based Resource Permissions"
click at [343, 132] on span "· Siemens" at bounding box center [335, 131] width 27 height 8
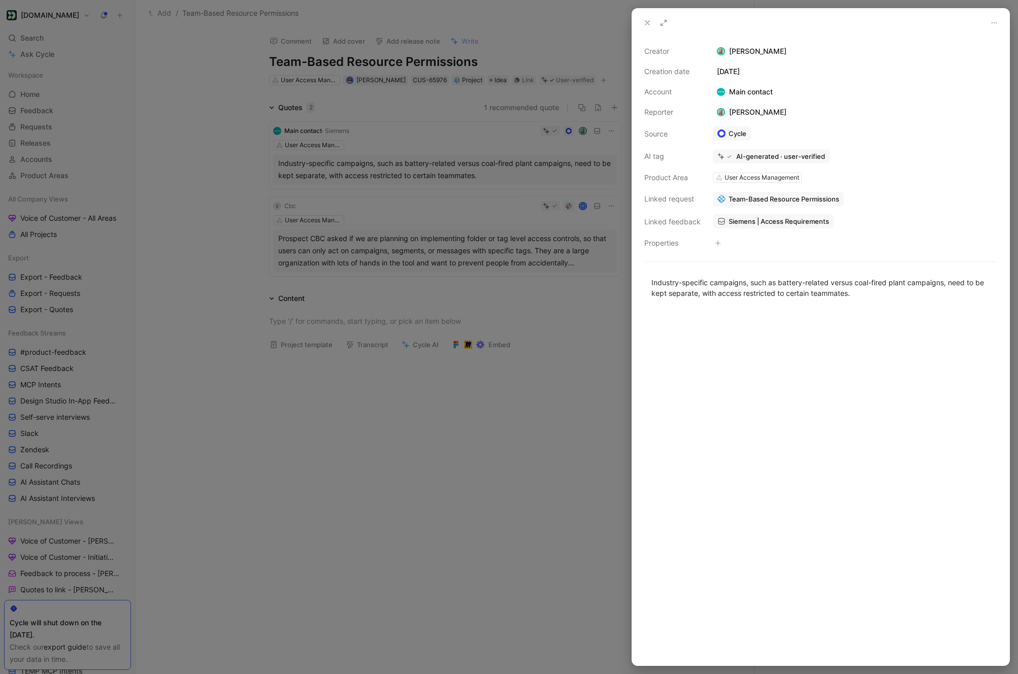
click at [504, 153] on div at bounding box center [509, 337] width 1018 height 674
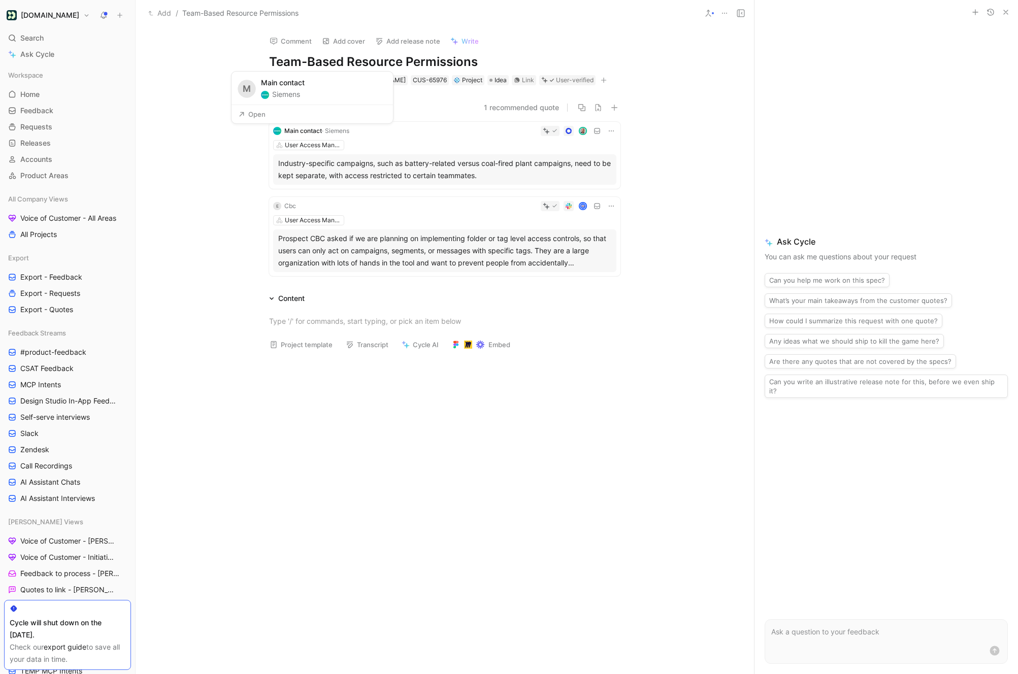
click at [260, 114] on button "Open" at bounding box center [252, 114] width 37 height 14
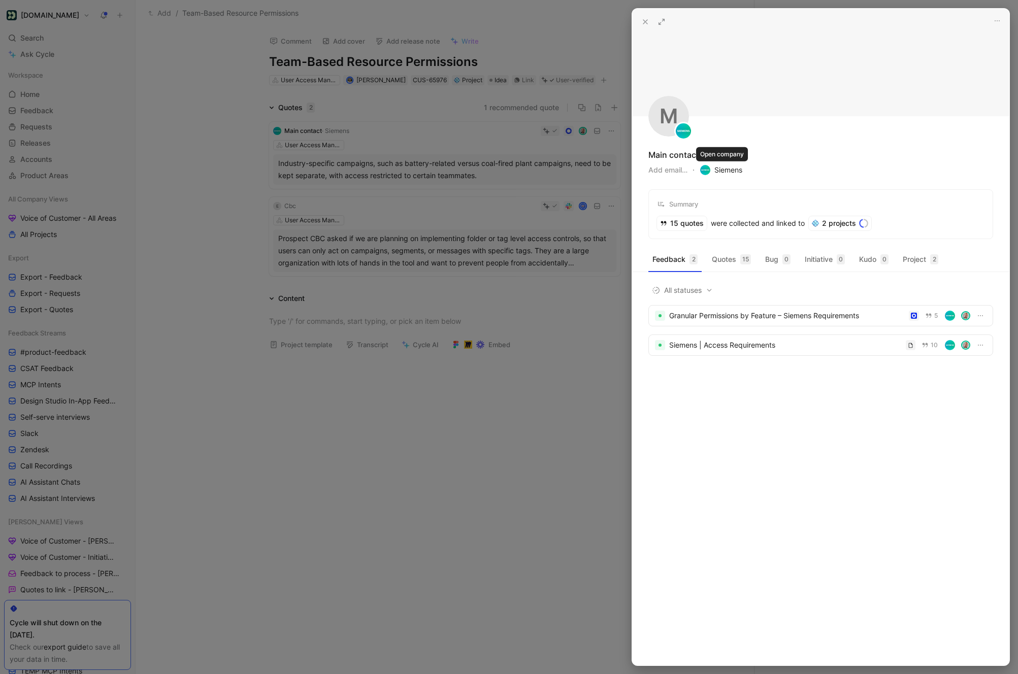
click at [730, 174] on span "Siemens" at bounding box center [721, 170] width 42 height 12
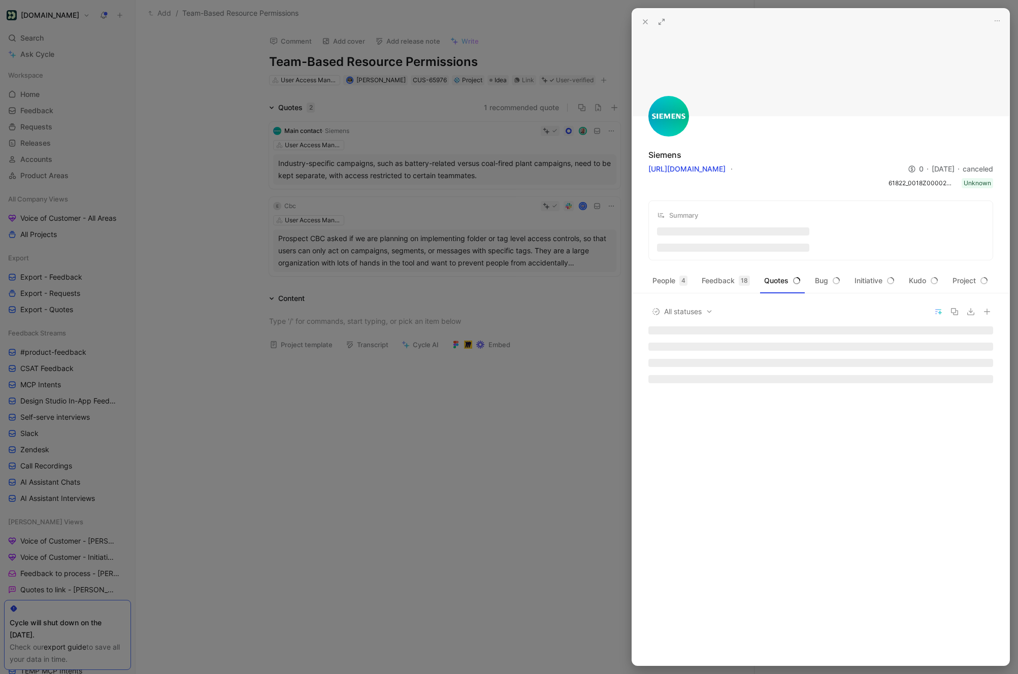
click at [647, 21] on icon at bounding box center [645, 22] width 8 height 8
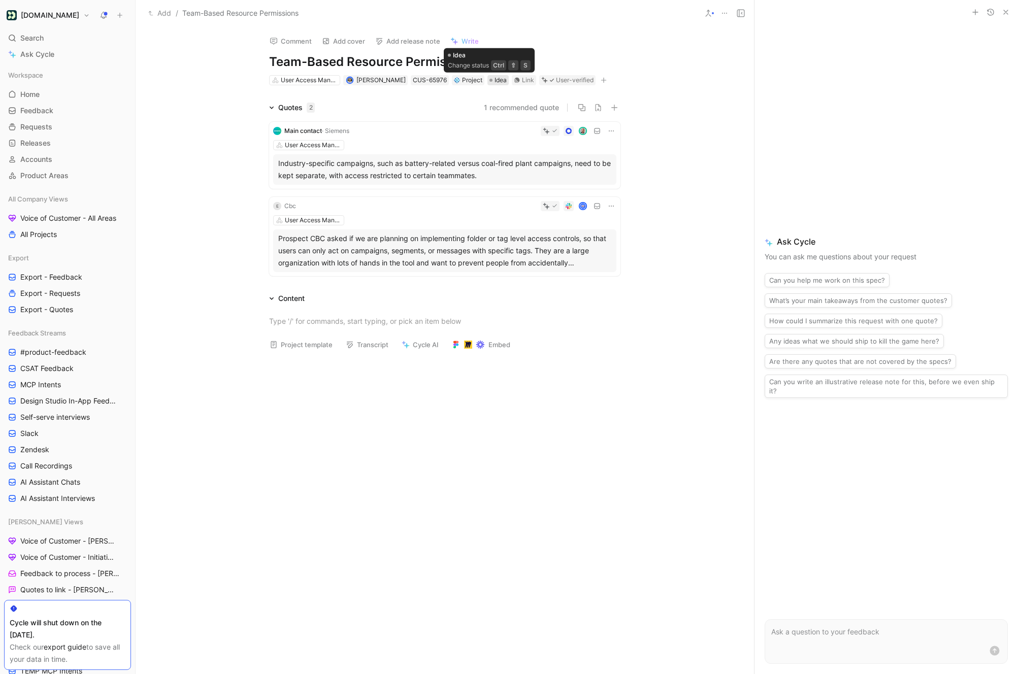
click at [495, 80] on span "Idea" at bounding box center [501, 80] width 12 height 10
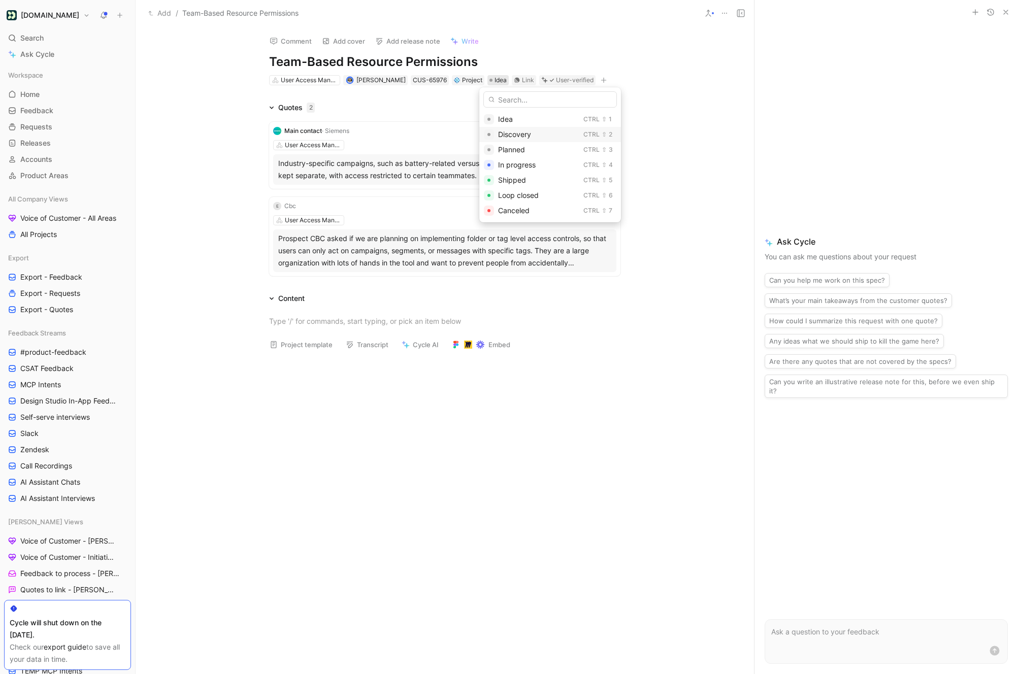
click at [530, 134] on span "Discovery" at bounding box center [514, 134] width 33 height 9
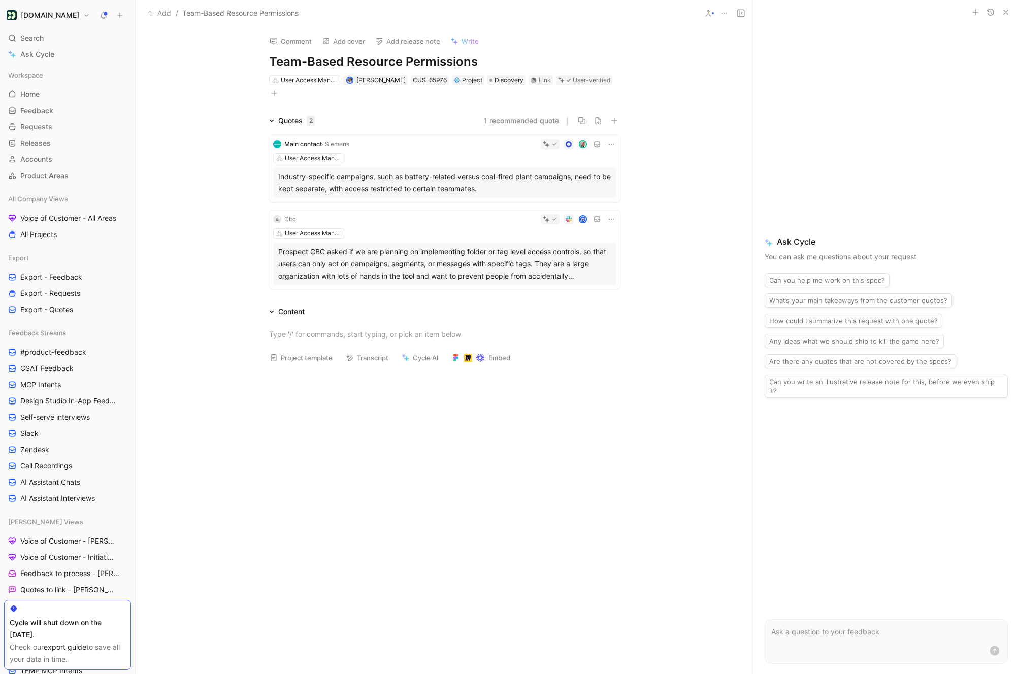
click at [435, 56] on h1 "Team-Based Resource Permissions" at bounding box center [444, 62] width 351 height 16
copy h1 "Team-Based Resource Permissions"
click at [539, 79] on div "Link" at bounding box center [545, 80] width 12 height 10
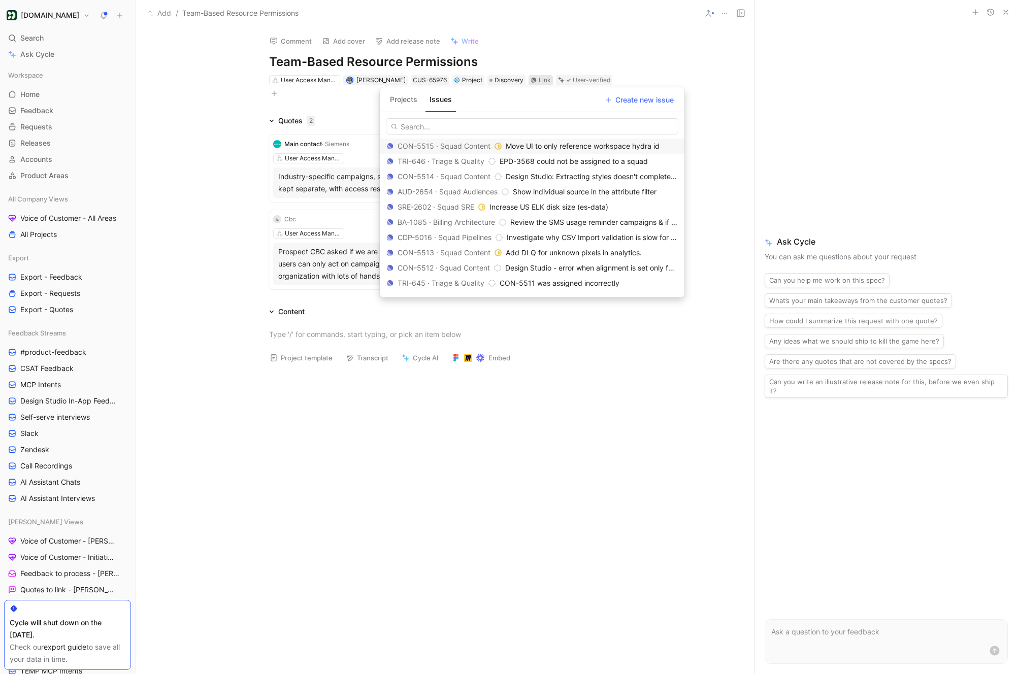
click at [407, 106] on button "Projects" at bounding box center [404, 99] width 36 height 16
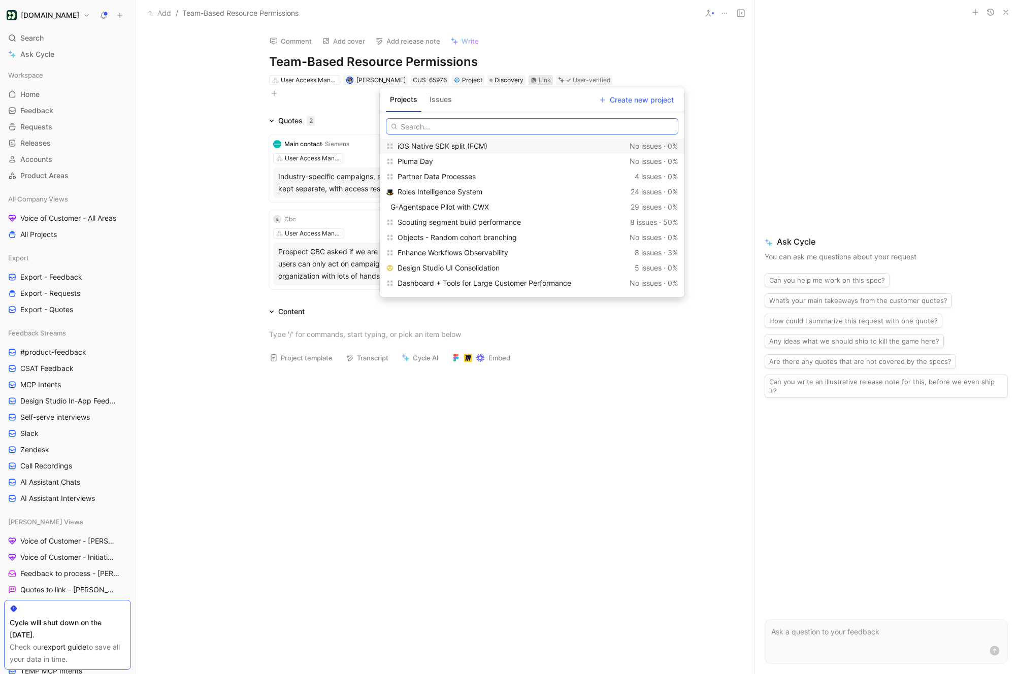
paste input "Team-Based Resource Permissions"
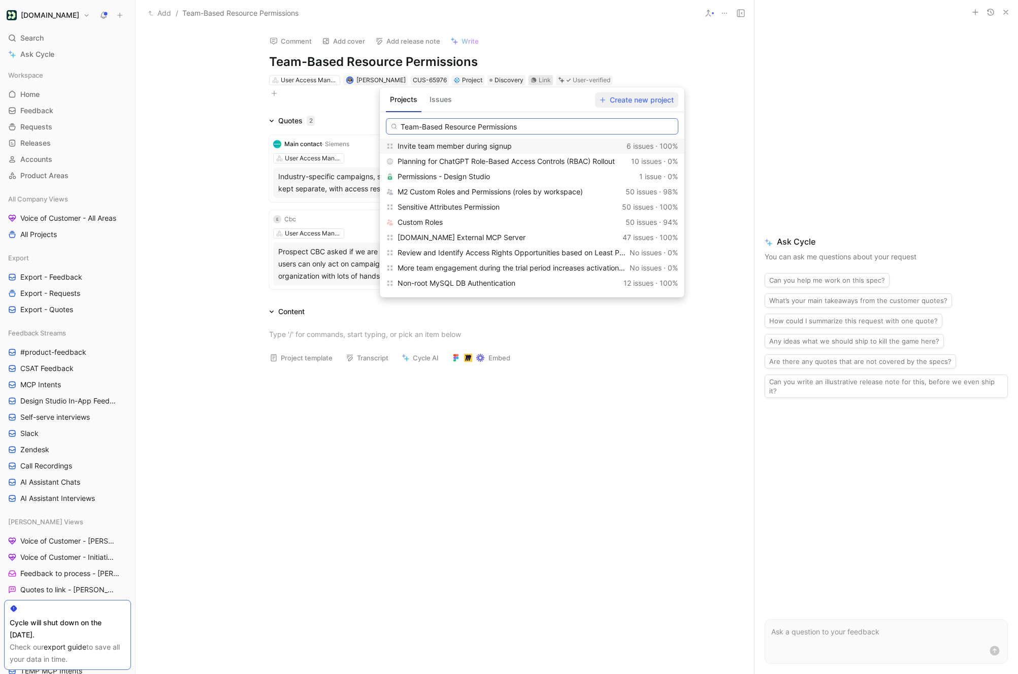
type input "Team-Based Resource Permissions"
click at [625, 99] on span "Create new project" at bounding box center [637, 100] width 74 height 12
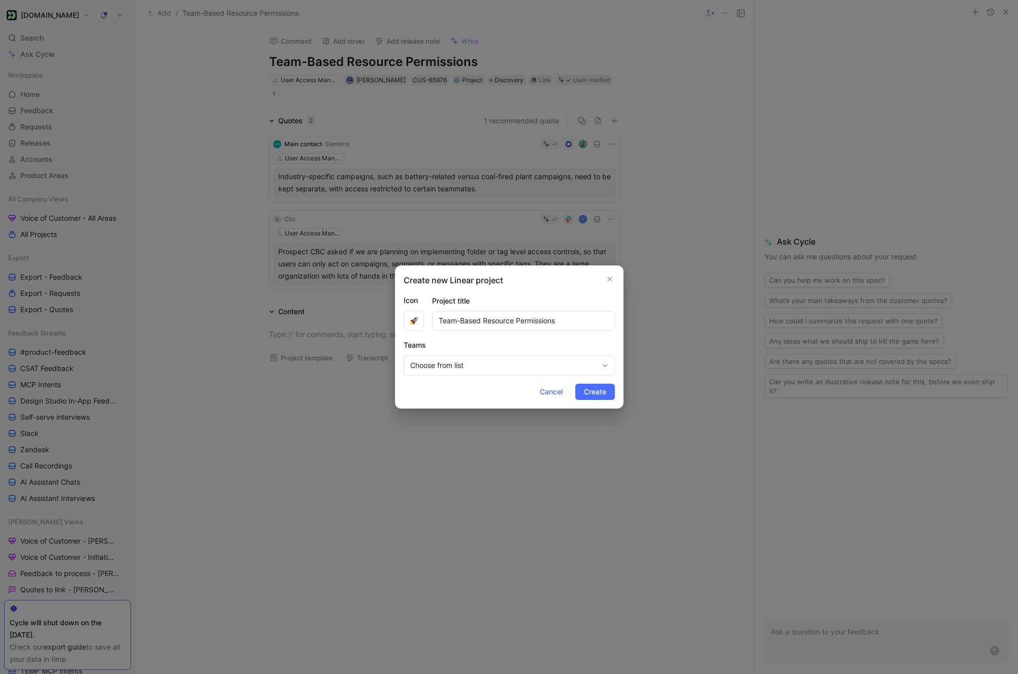
click at [469, 371] on span "Choose from list" at bounding box center [504, 366] width 188 height 12
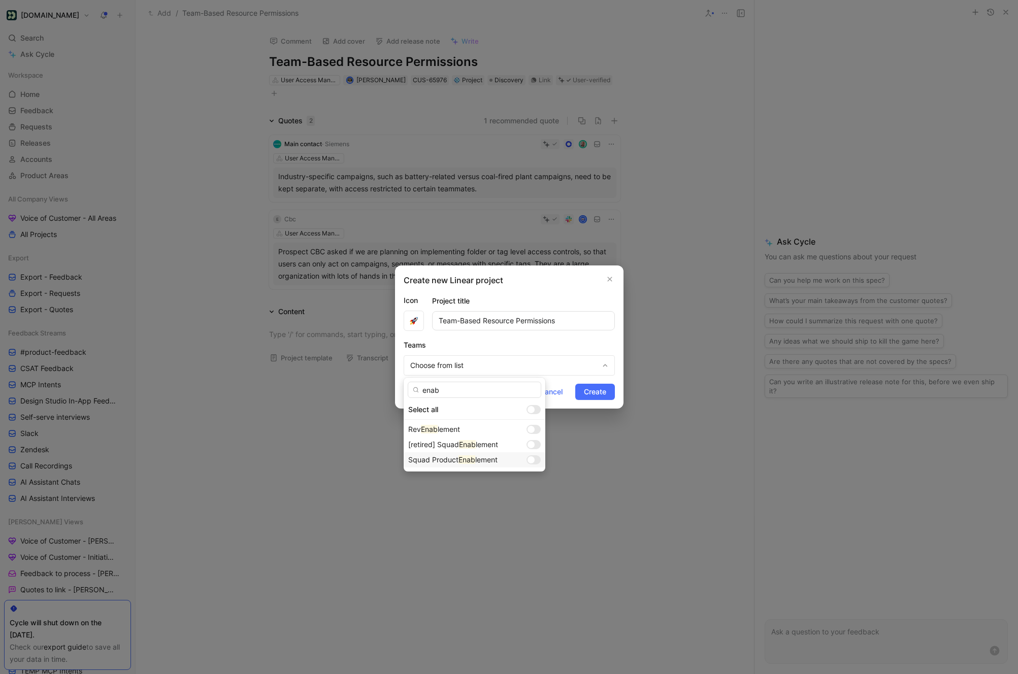
type input "enab"
click at [528, 460] on div at bounding box center [531, 459] width 7 height 7
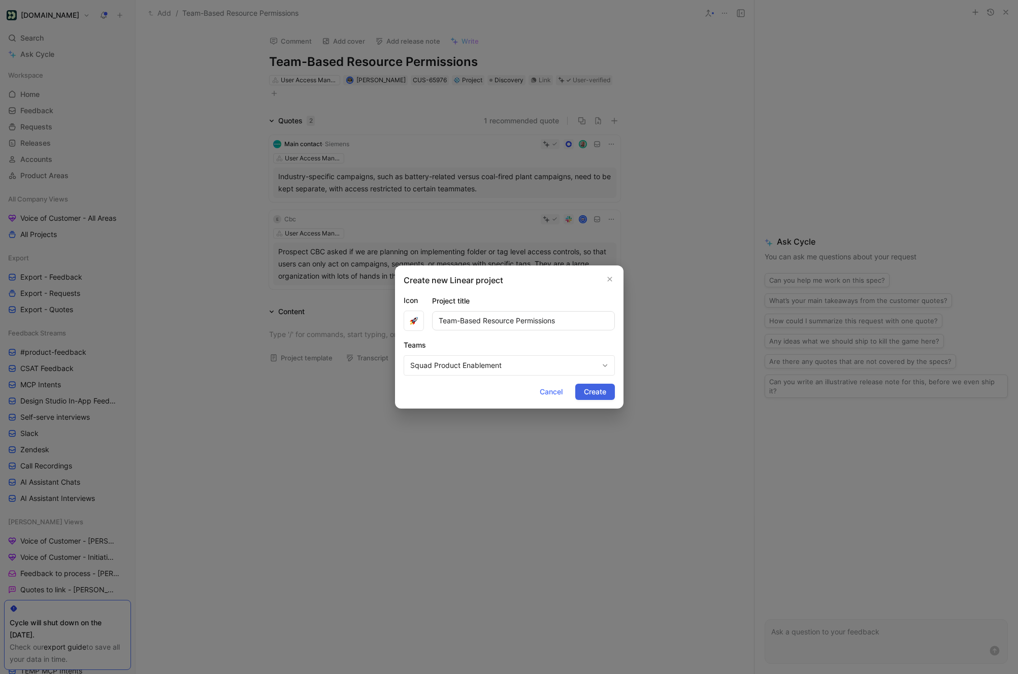
click at [601, 395] on span "Create" at bounding box center [595, 392] width 22 height 12
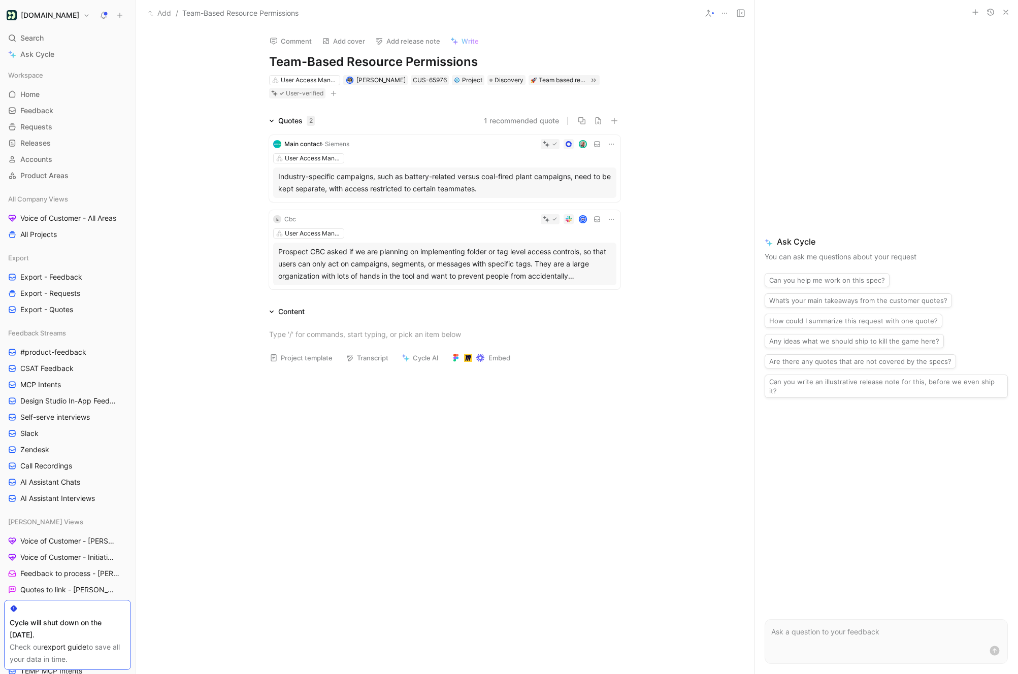
click at [468, 46] on button "Write" at bounding box center [465, 41] width 38 height 14
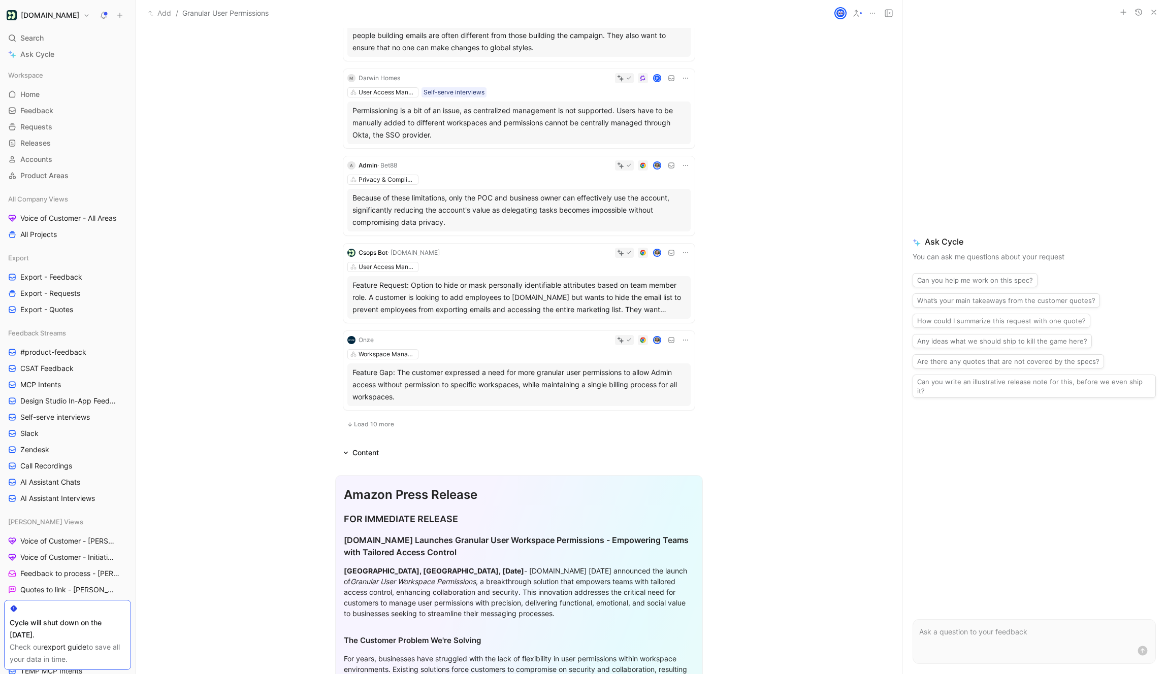
scroll to position [563, 0]
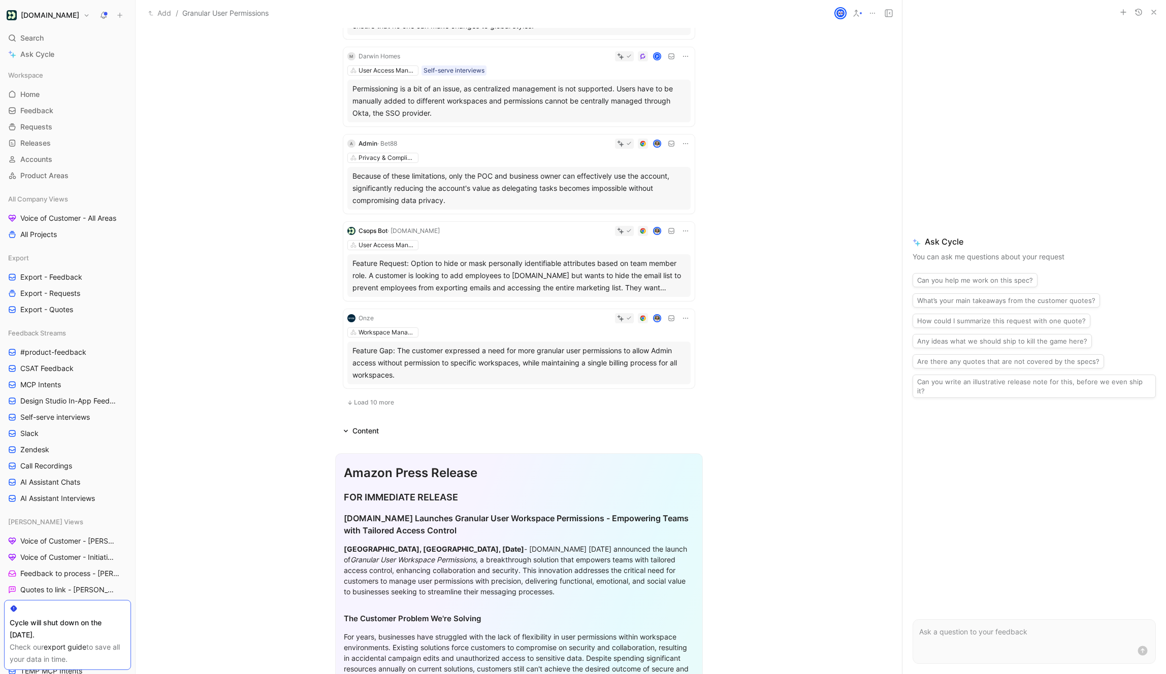
click at [378, 397] on button "Load 10 more" at bounding box center [370, 403] width 54 height 12
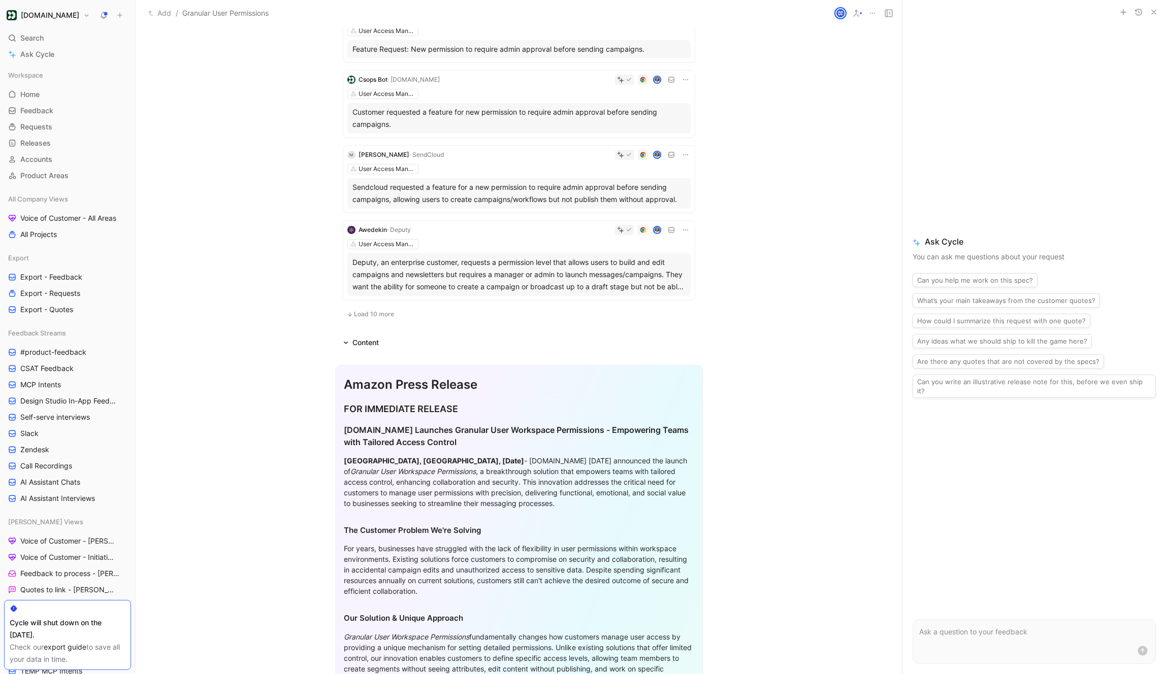
scroll to position [1447, 0]
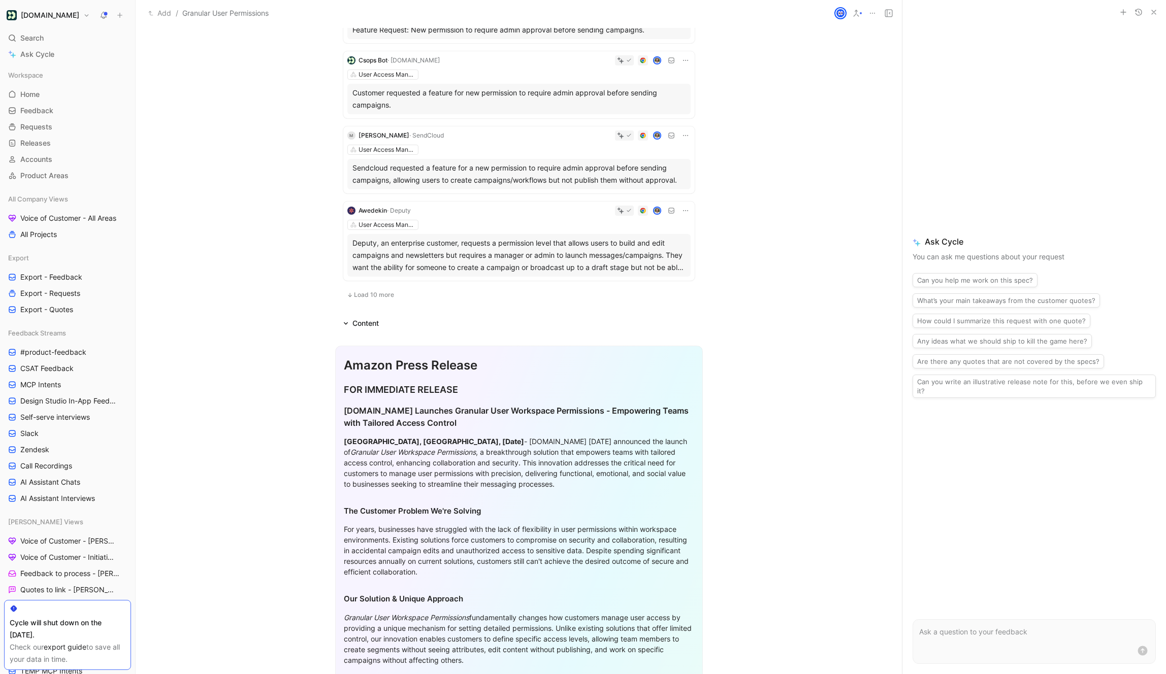
click at [379, 290] on button "Load 10 more" at bounding box center [370, 295] width 54 height 12
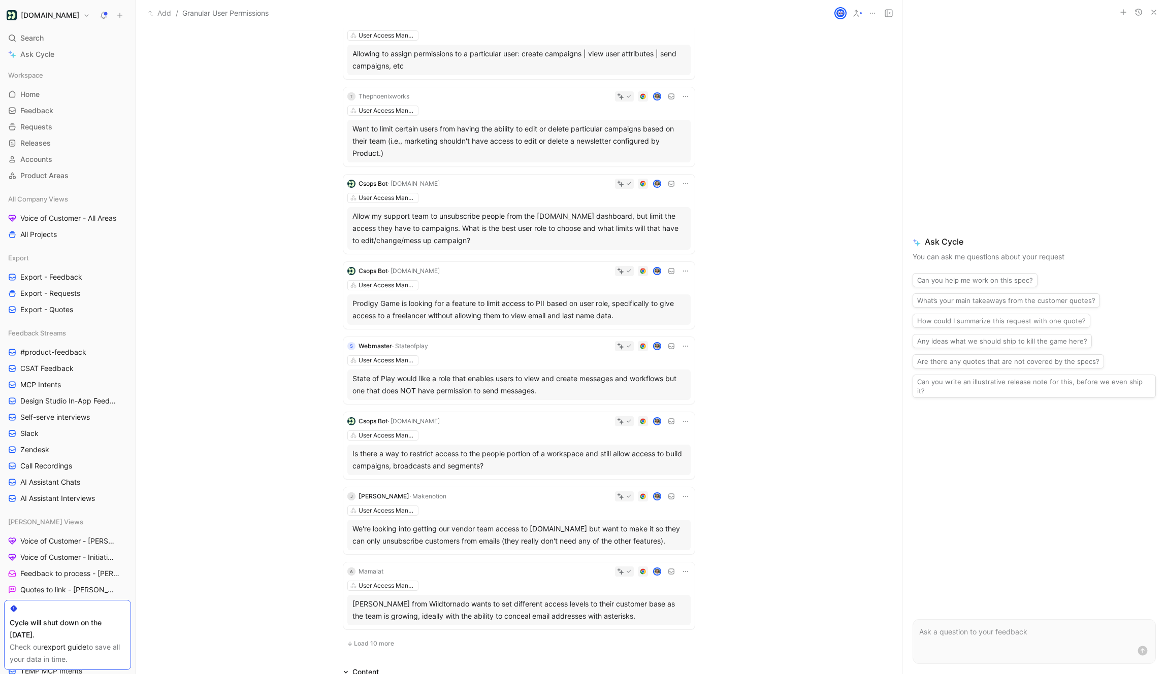
scroll to position [1890, 0]
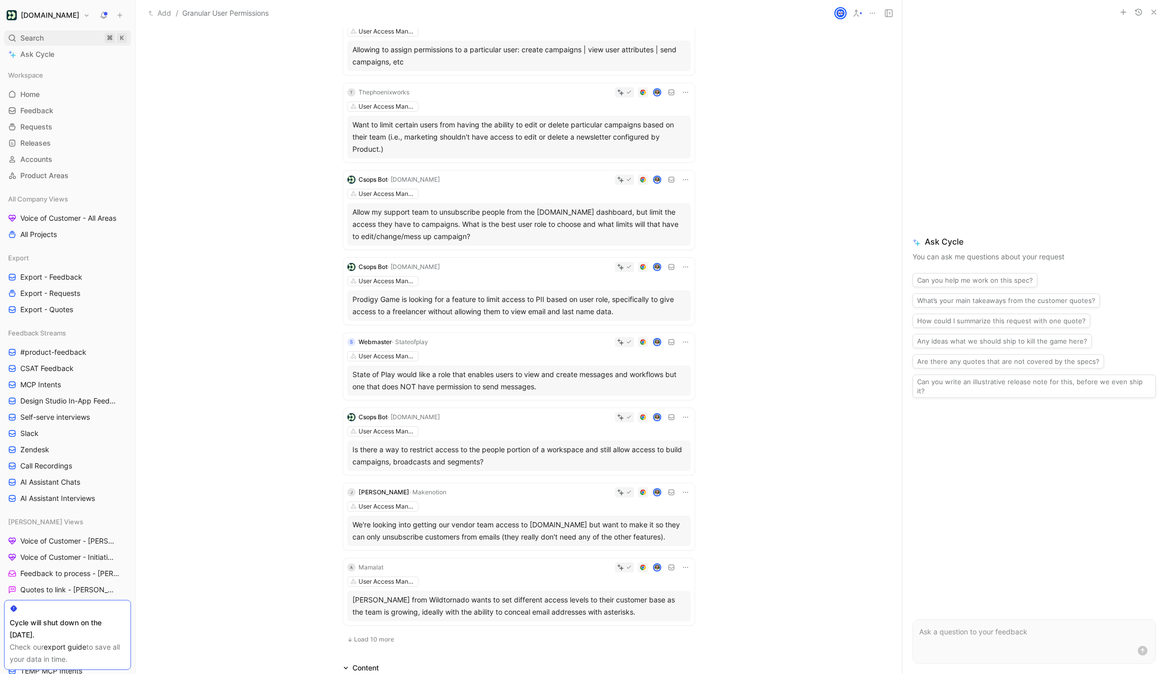
click at [62, 41] on div "Search ⌘ K" at bounding box center [67, 37] width 127 height 15
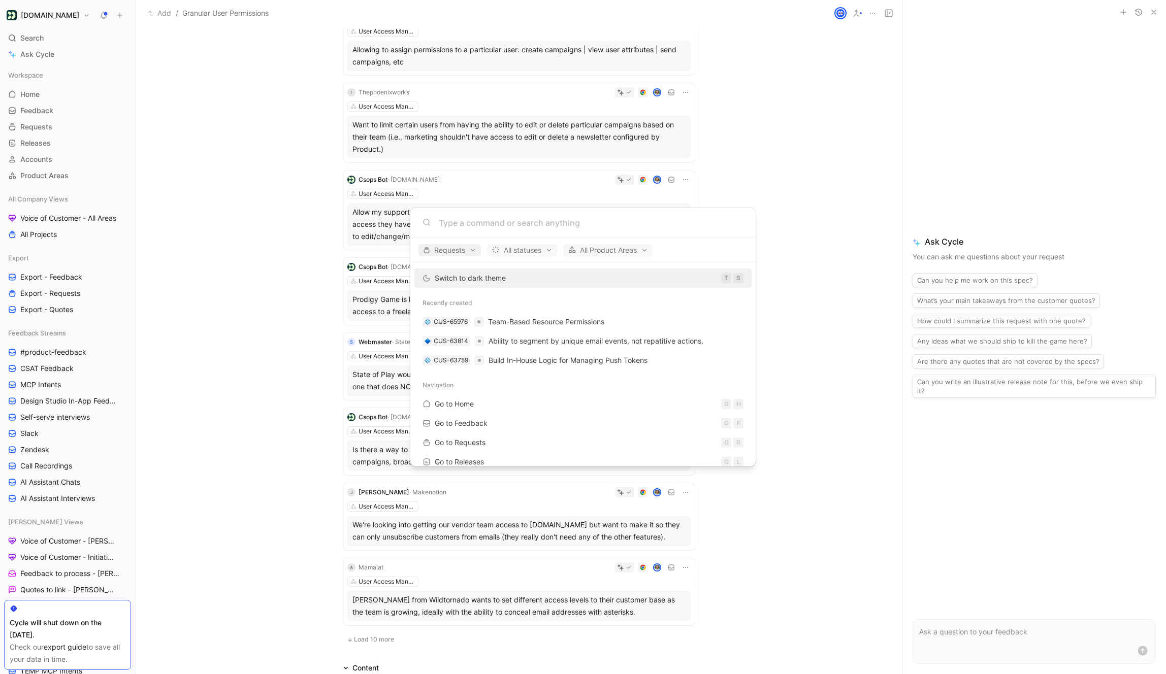
click at [460, 253] on span "Requests" at bounding box center [449, 250] width 53 height 12
click at [510, 290] on div "Quotes" at bounding box center [469, 285] width 96 height 16
click at [509, 301] on div "Requests" at bounding box center [469, 301] width 96 height 16
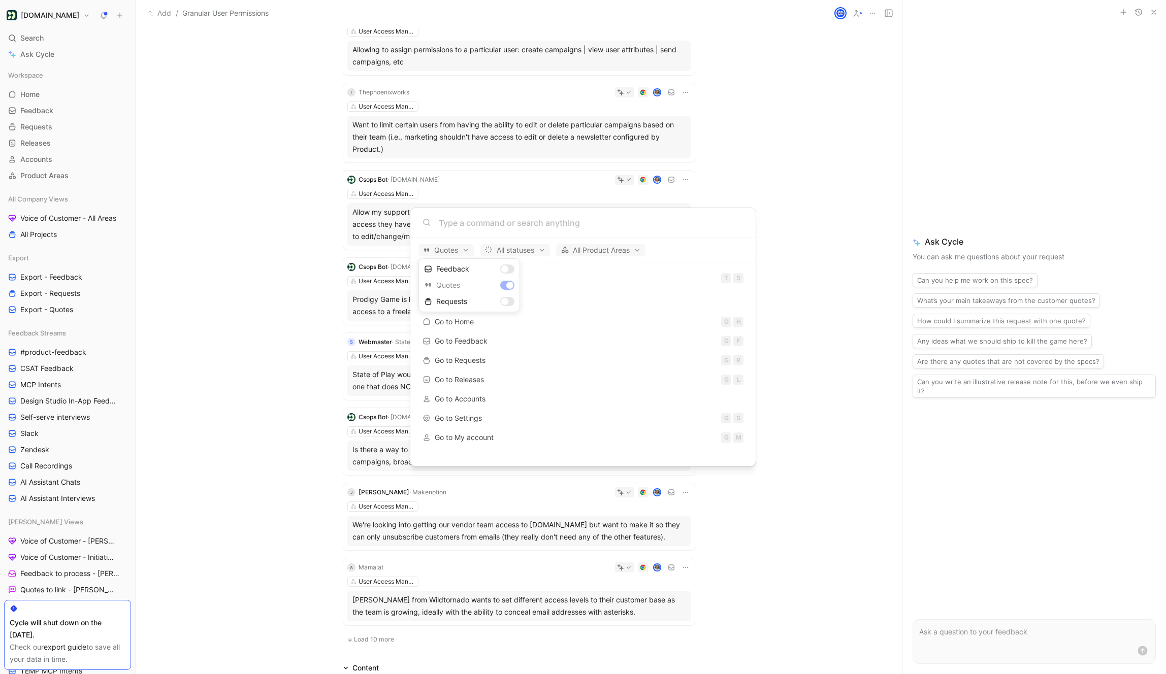
click at [505, 226] on div at bounding box center [583, 337] width 1166 height 674
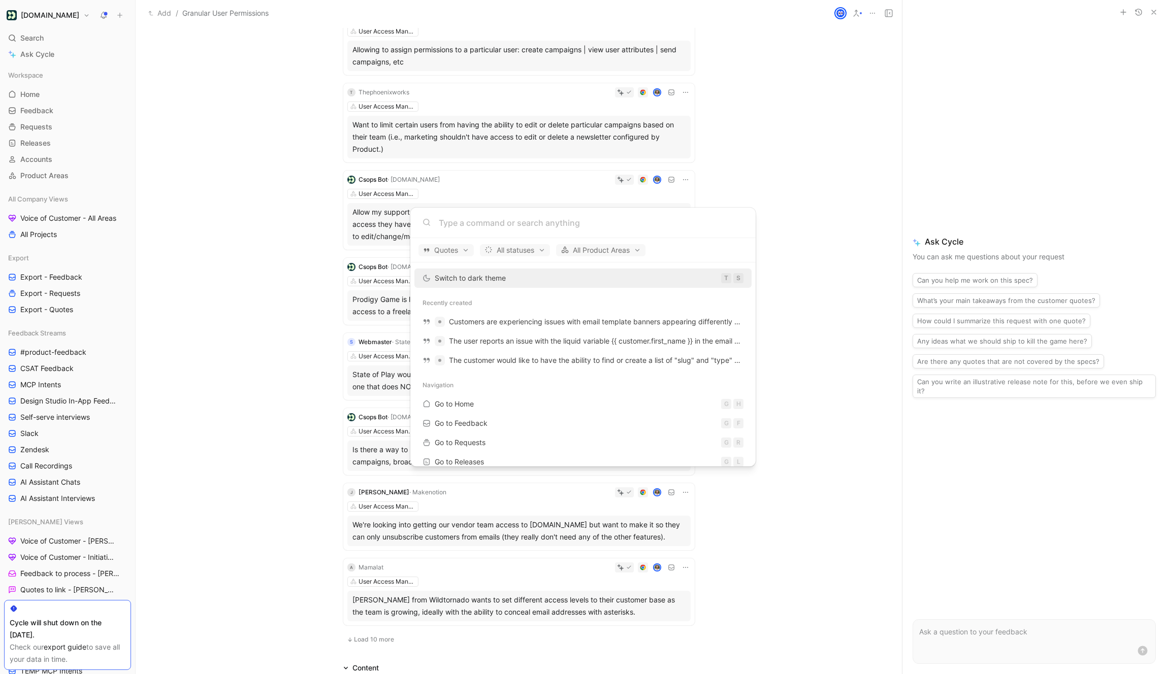
click at [500, 225] on input at bounding box center [591, 223] width 305 height 12
click at [496, 227] on input at bounding box center [591, 223] width 305 height 12
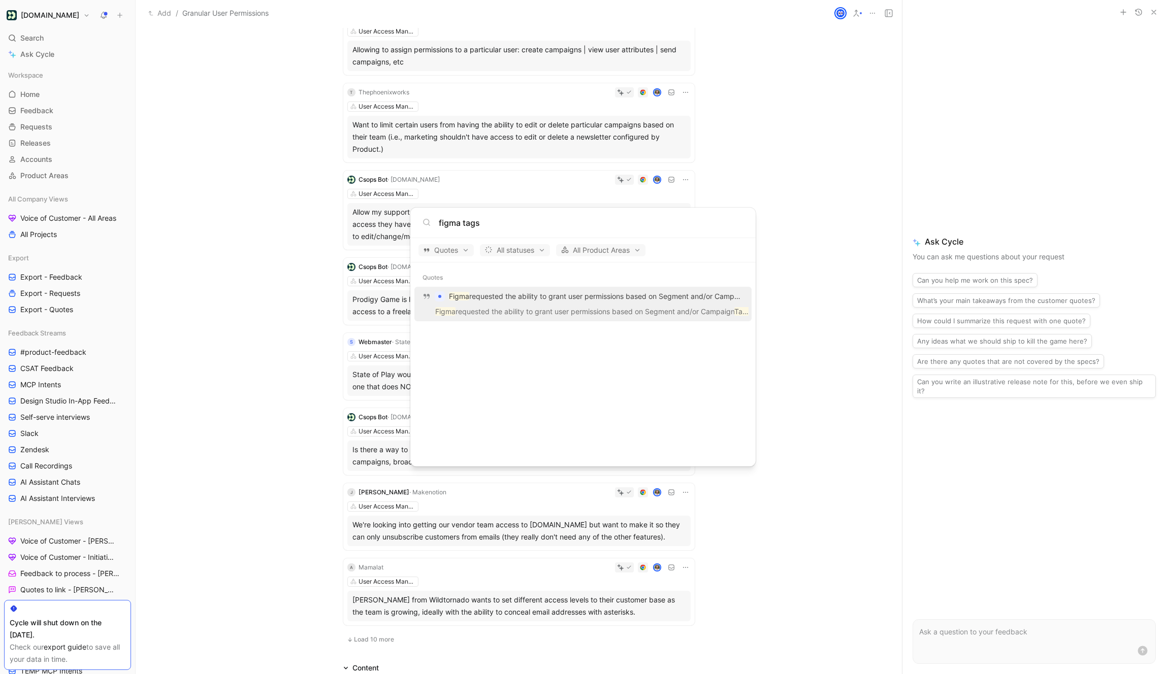
type input "figma tags"
click at [546, 299] on p "Figma requested the ability to grant user permissions based on Segment and/or C…" at bounding box center [596, 296] width 295 height 12
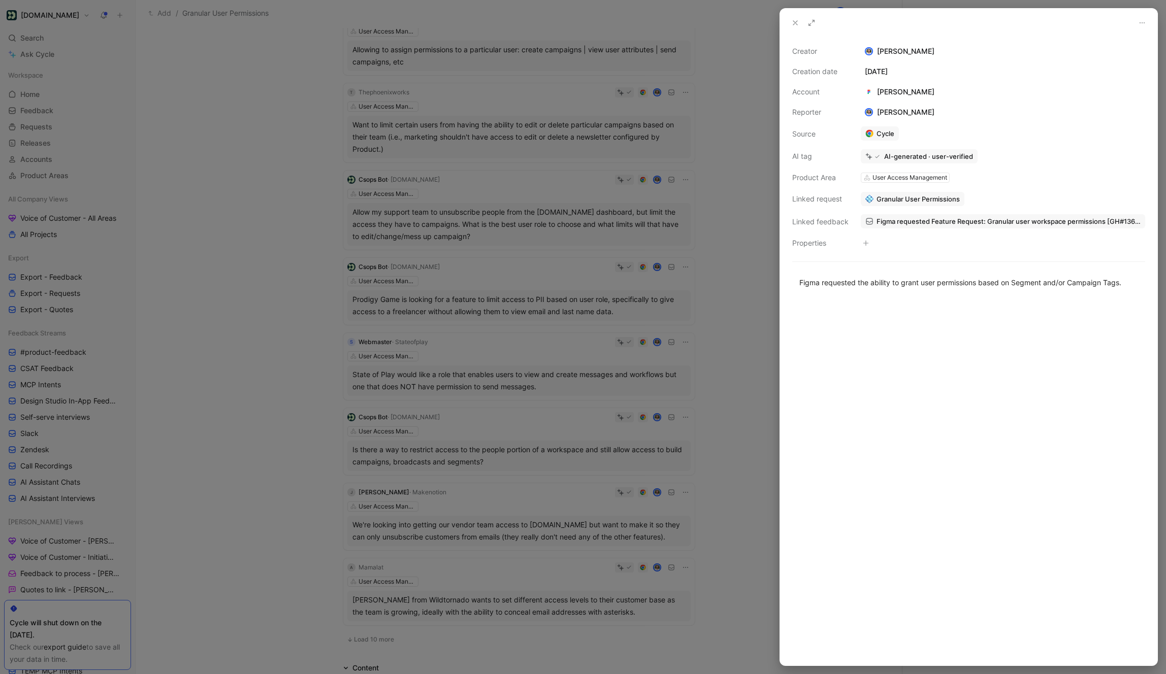
click at [902, 197] on span "Granular User Permissions" at bounding box center [917, 198] width 83 height 9
click at [905, 197] on span "Granular User Permissions" at bounding box center [917, 198] width 83 height 9
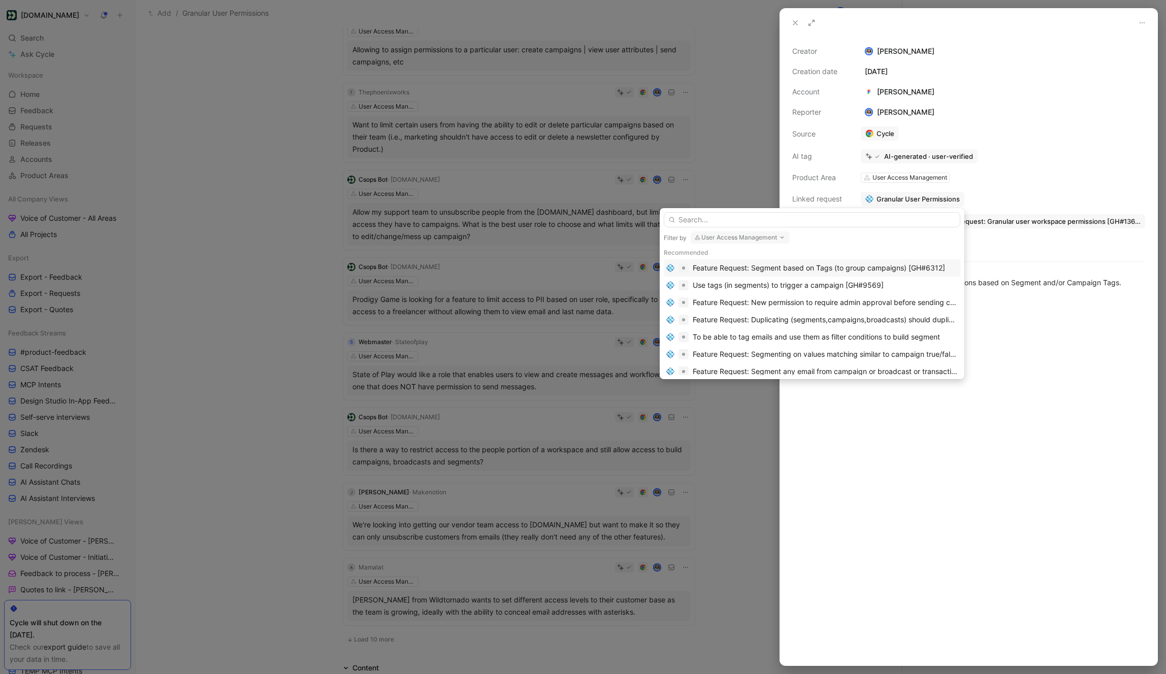
scroll to position [20, 0]
click at [698, 221] on input "text" at bounding box center [812, 219] width 297 height 15
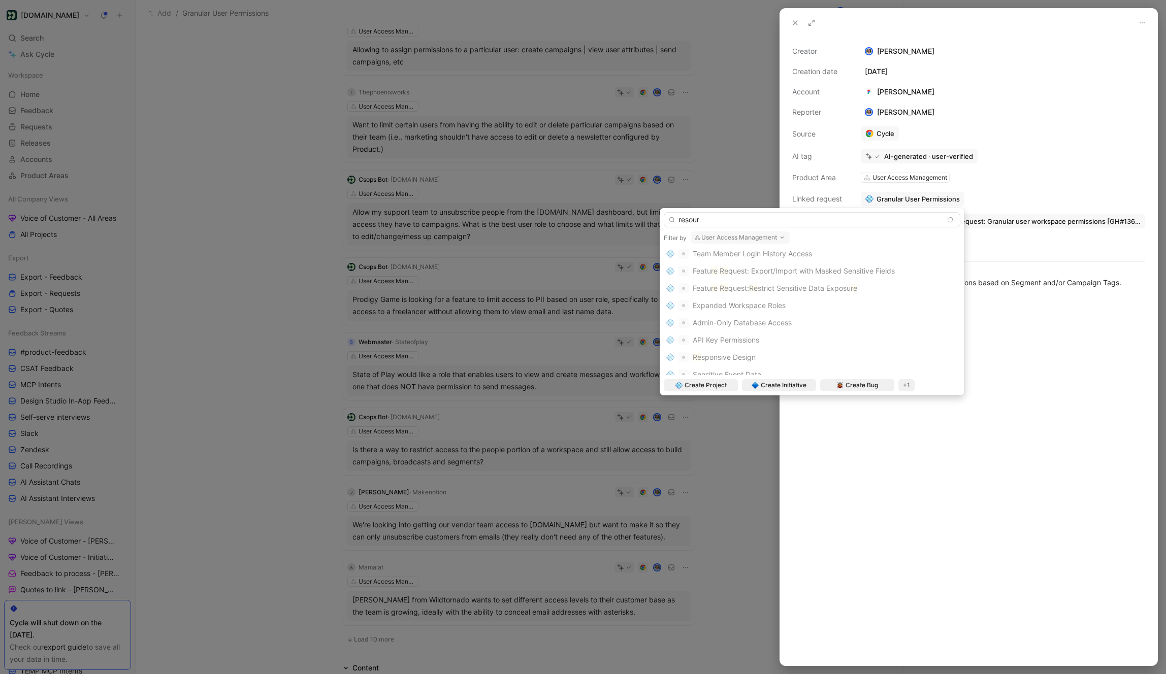
scroll to position [0, 0]
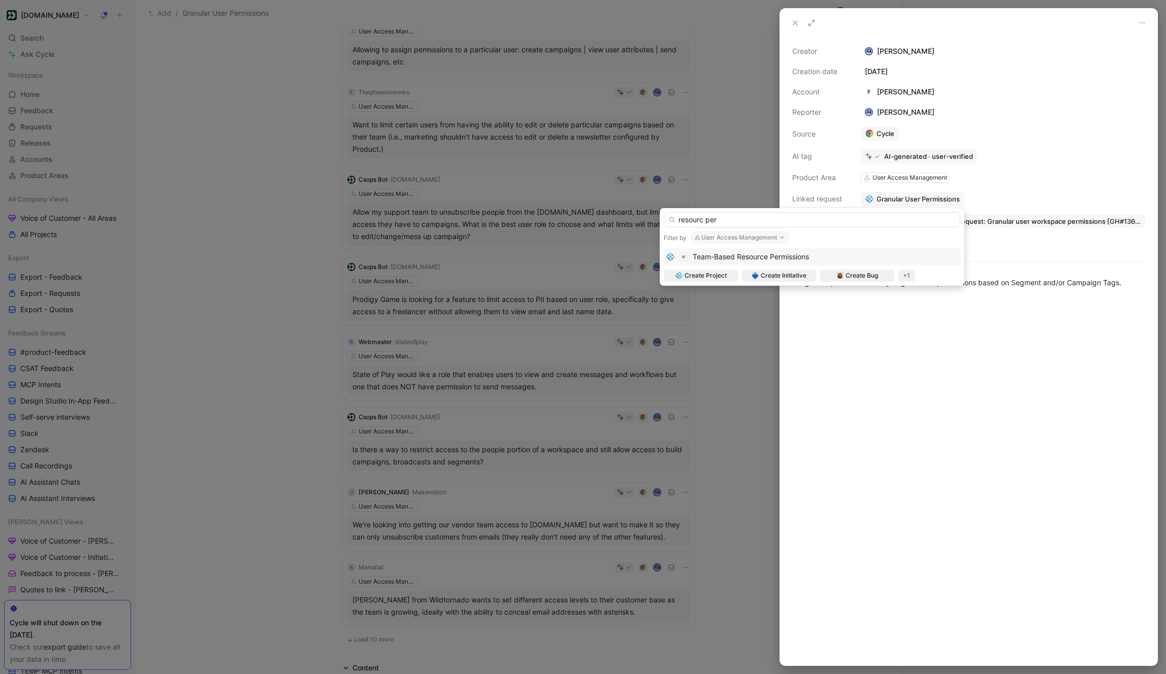
type input "resourc per"
click at [721, 253] on span "Team-Based Resource Permissions" at bounding box center [751, 256] width 116 height 9
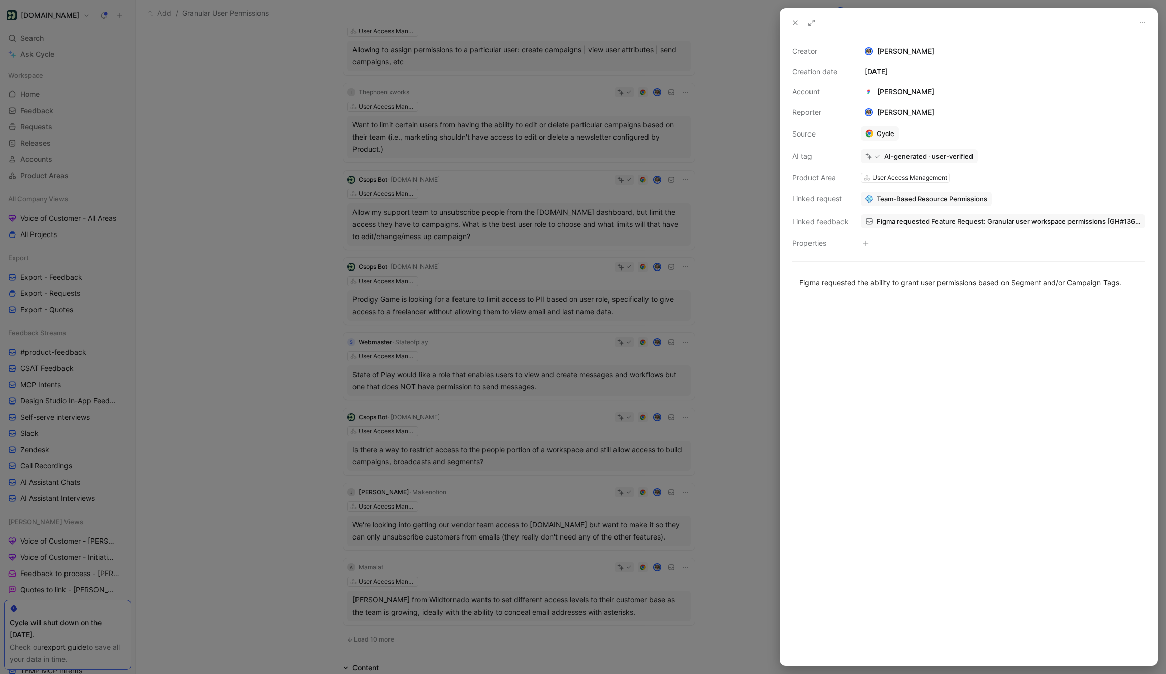
click at [796, 26] on icon at bounding box center [795, 23] width 8 height 8
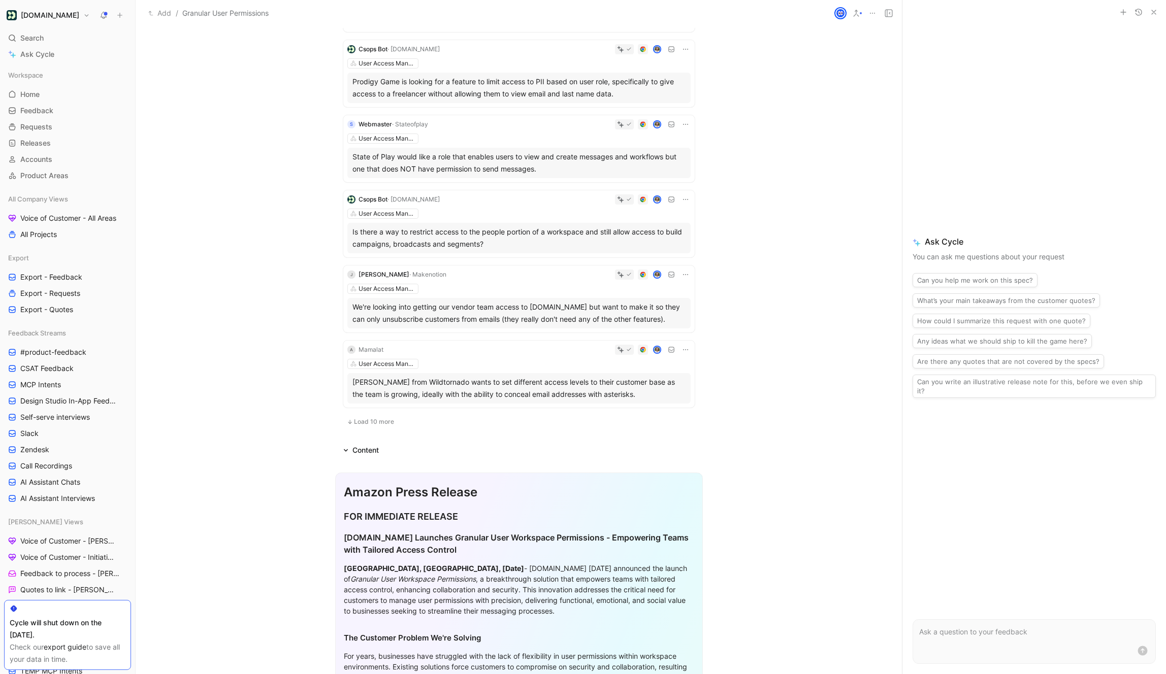
scroll to position [2115, 0]
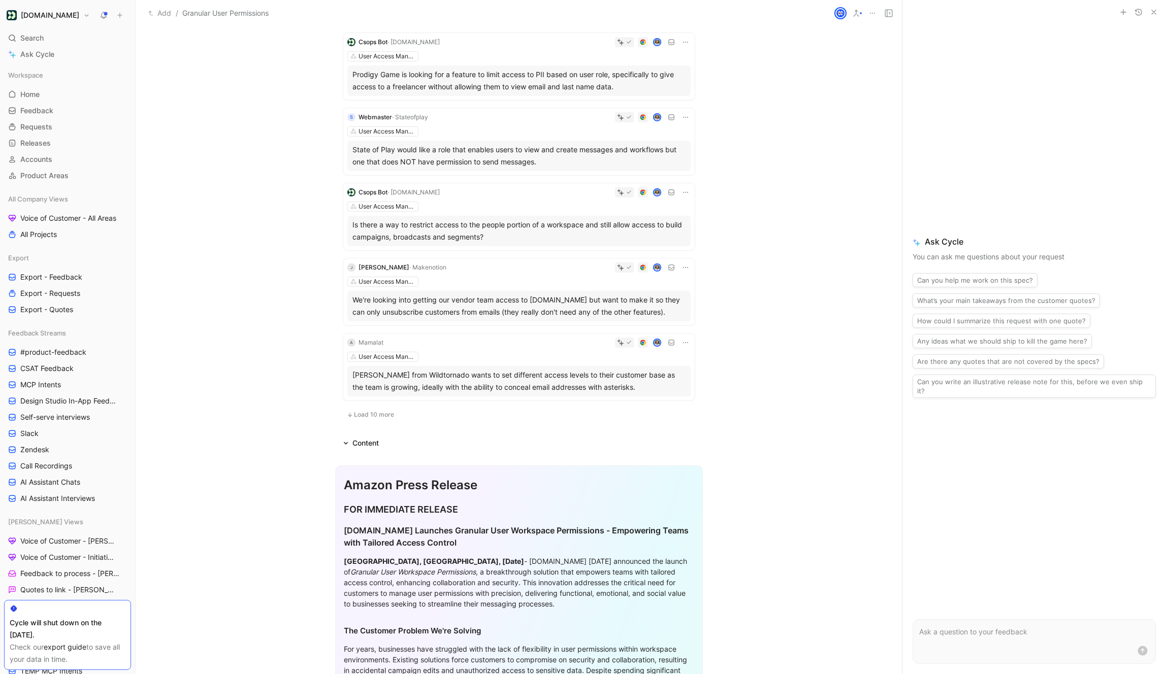
click at [375, 413] on span "Load 10 more" at bounding box center [374, 415] width 40 height 8
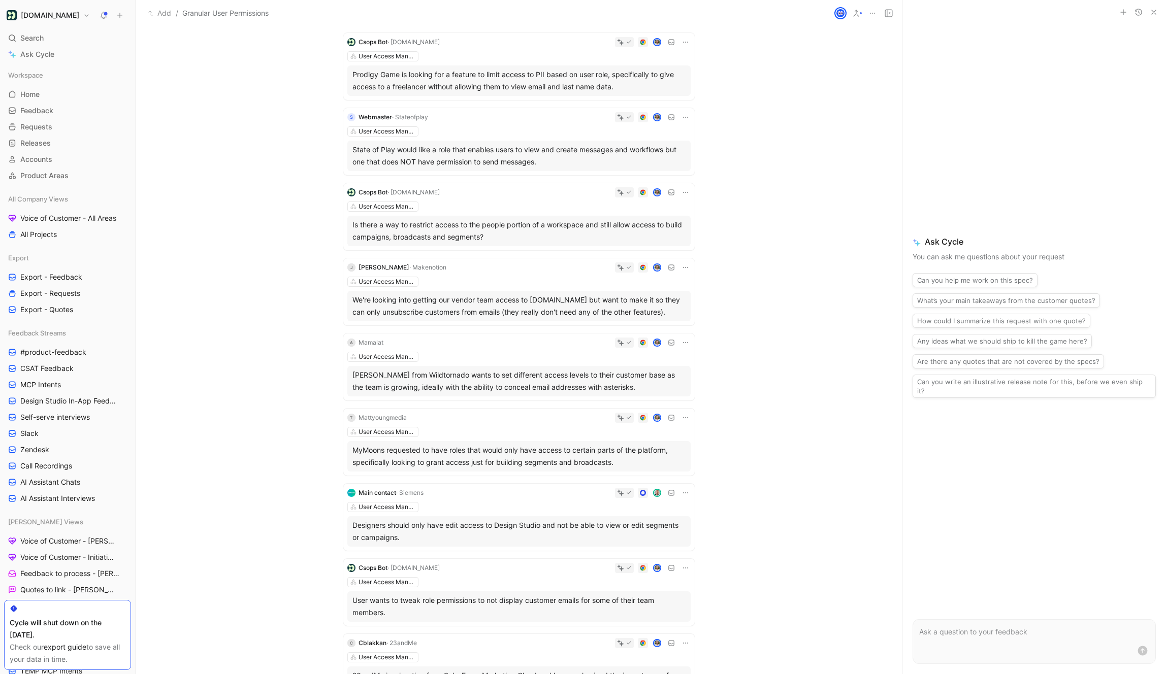
click at [58, 36] on div "Search ⌘ K" at bounding box center [67, 37] width 127 height 15
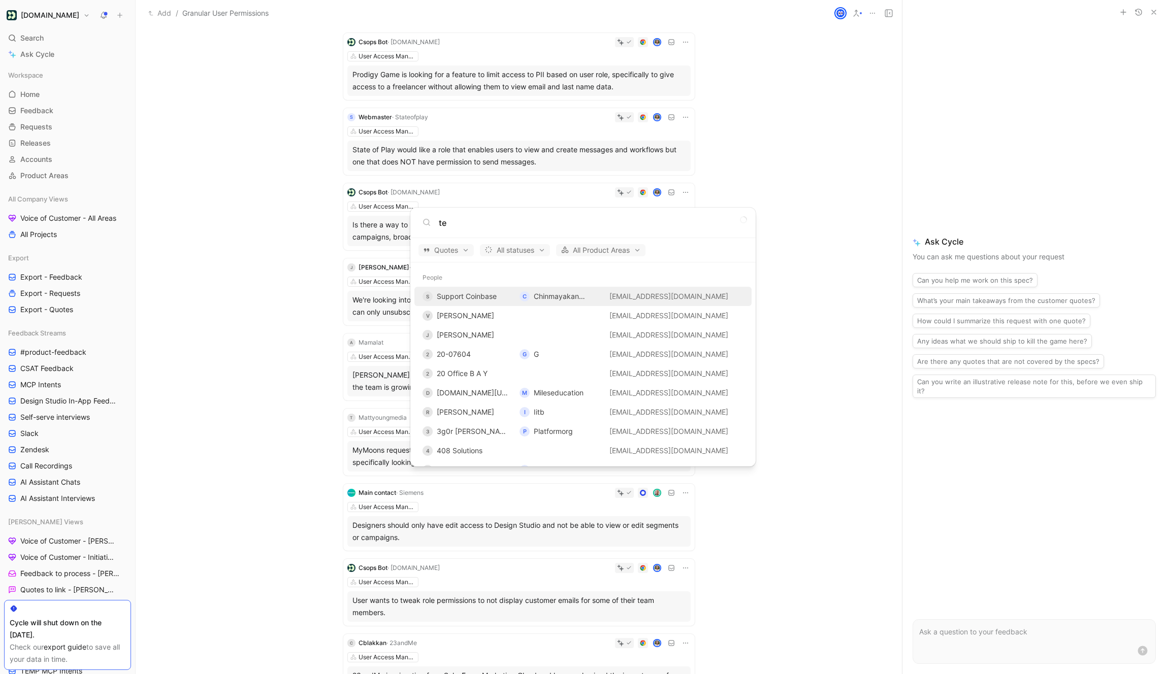
type input "t"
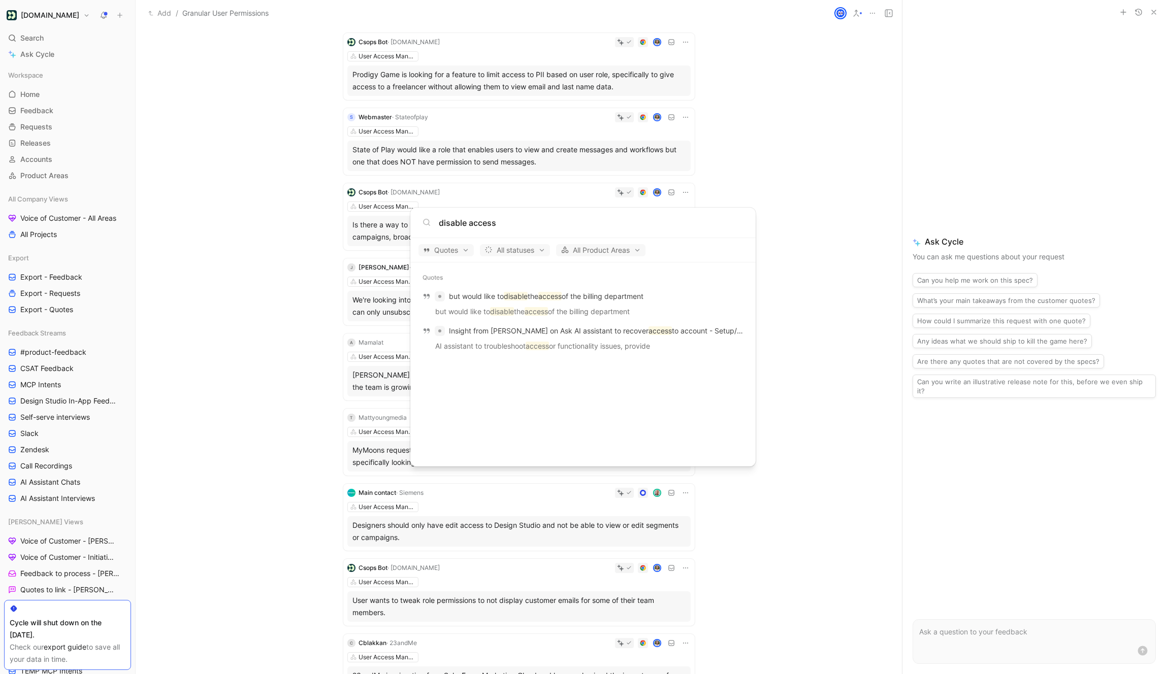
type input "disable access"
click at [513, 301] on p "but would like to disable the access of the billing department" at bounding box center [546, 296] width 194 height 12
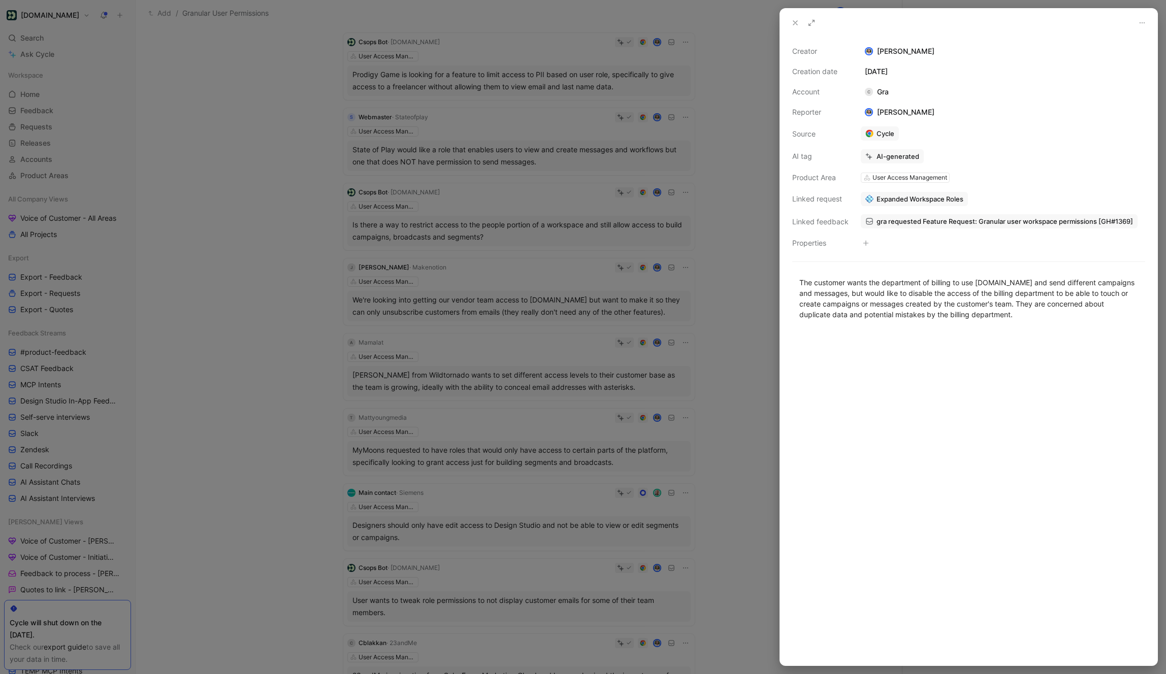
click at [909, 200] on span "Expanded Workspace Roles" at bounding box center [919, 198] width 87 height 9
click at [897, 197] on span "Expanded Workspace Roles" at bounding box center [919, 198] width 87 height 9
click at [232, 97] on div at bounding box center [583, 337] width 1166 height 674
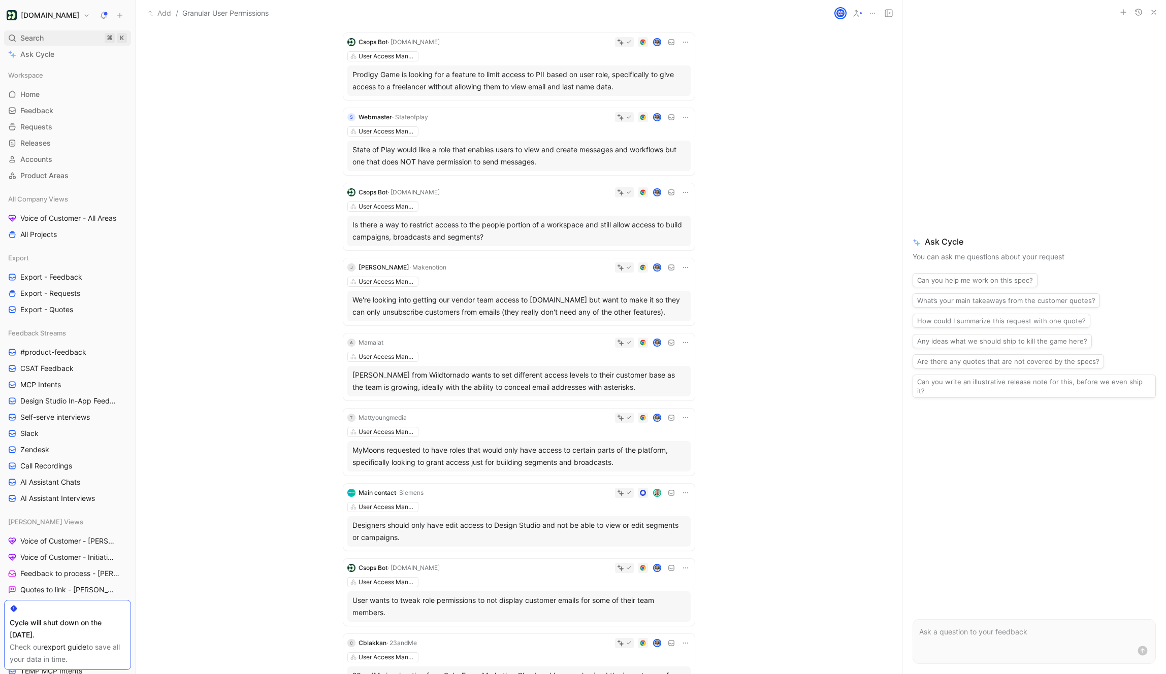
click at [56, 41] on div "Search ⌘ K" at bounding box center [67, 37] width 127 height 15
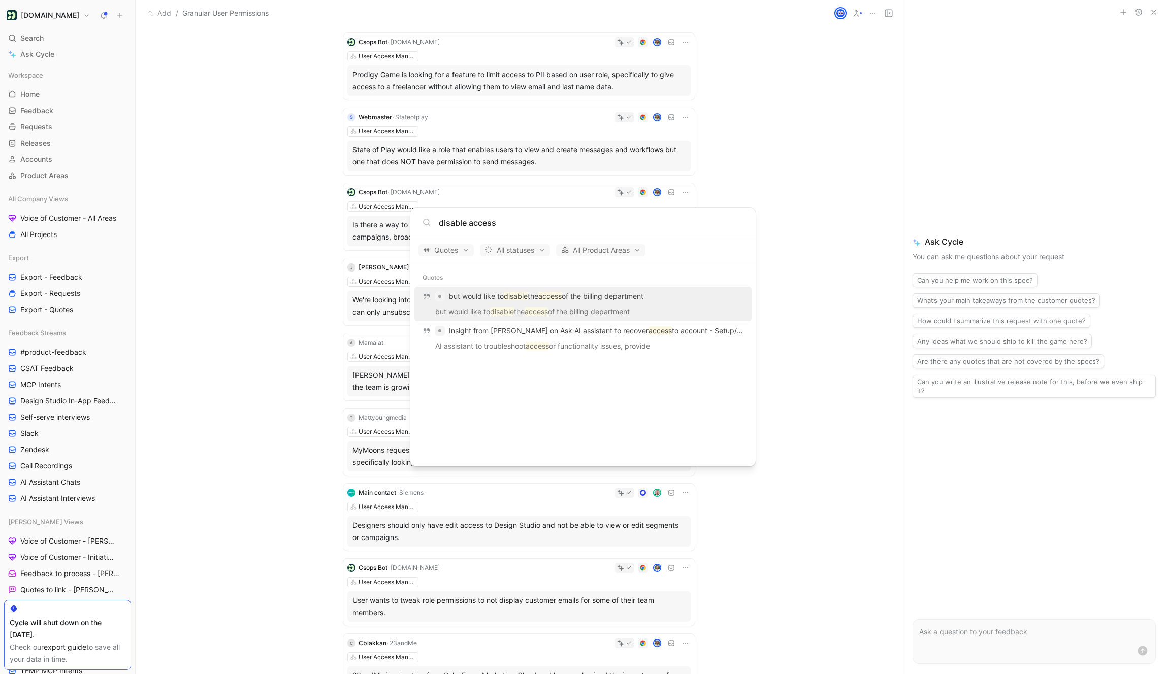
type input "disable access"
click at [580, 309] on p "but would like to disable the access of the billing department" at bounding box center [582, 313] width 331 height 15
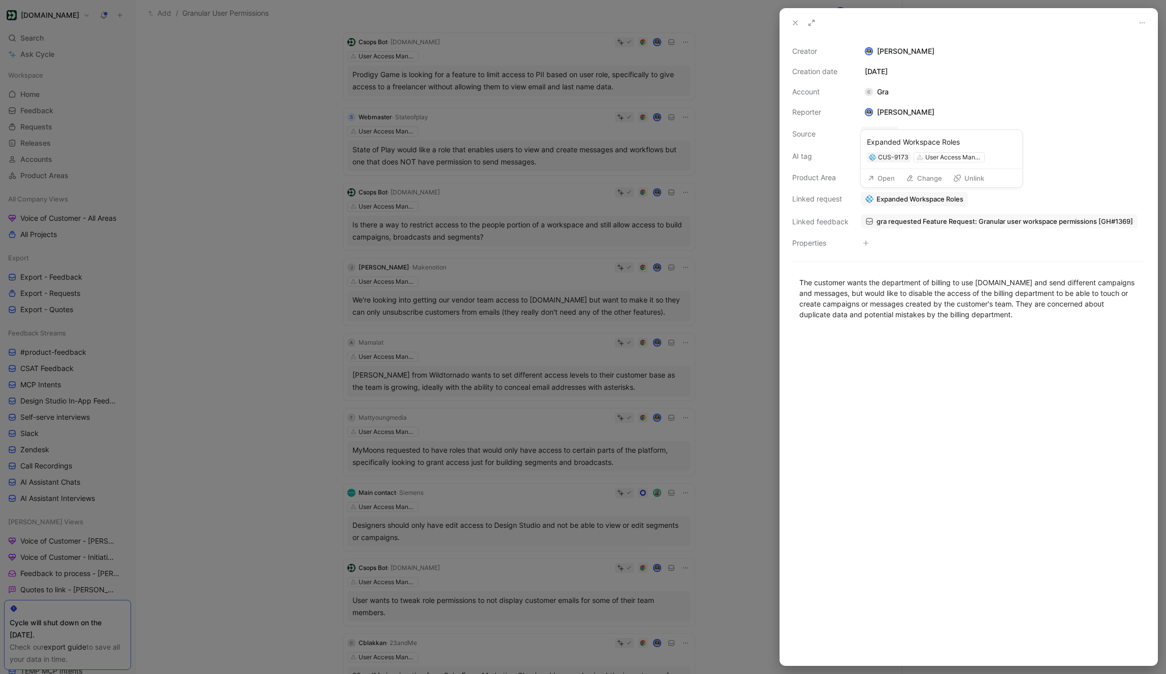
click at [894, 177] on button "Open" at bounding box center [881, 178] width 37 height 14
click at [905, 200] on span "Expanded Workspace Roles" at bounding box center [919, 198] width 87 height 9
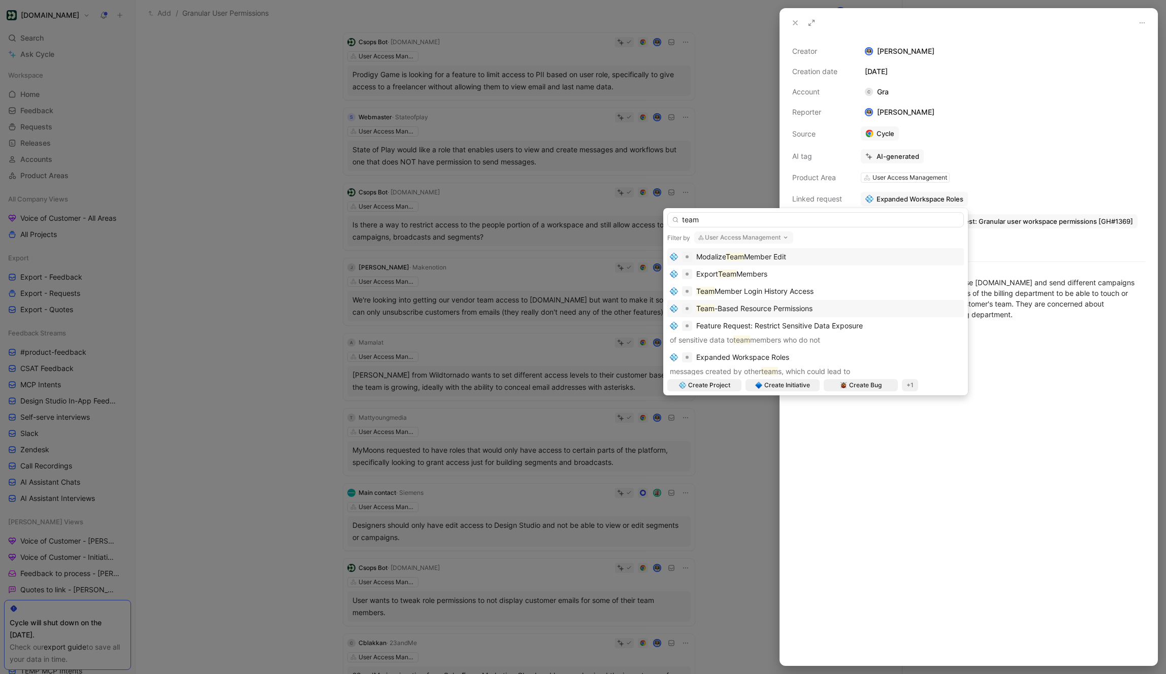
type input "team"
click at [762, 309] on span "-Based Resource Permissions" at bounding box center [763, 308] width 98 height 9
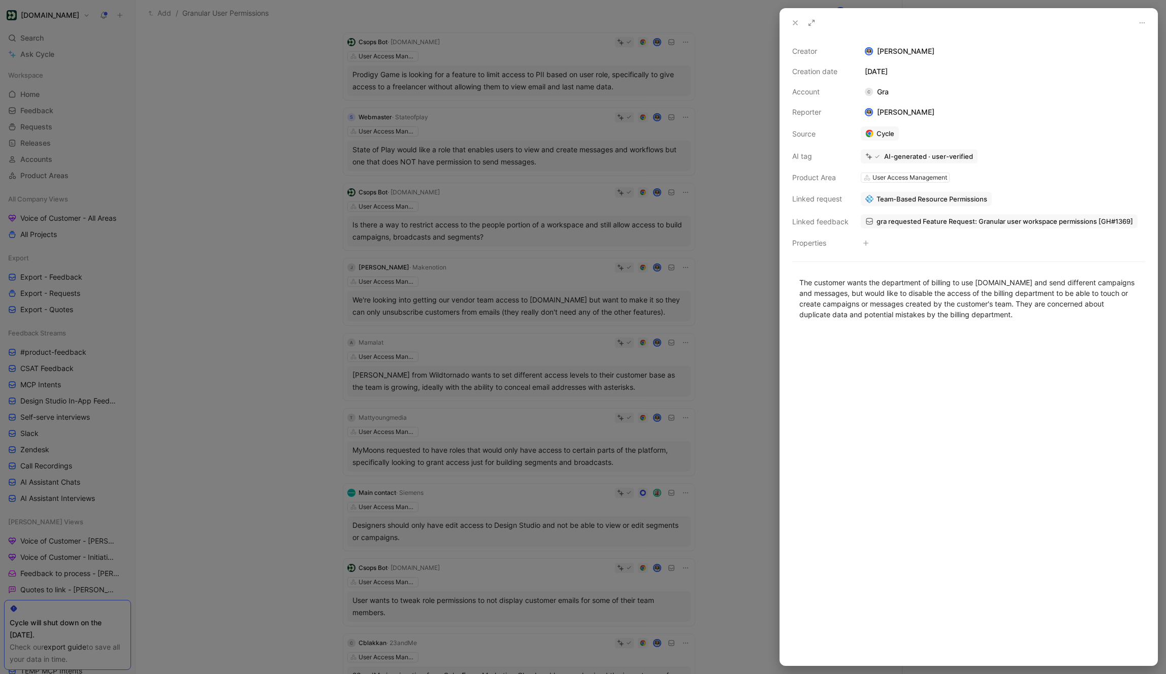
click at [813, 40] on div "Creator Scott Wittrock Creation date July 31, 2025 Account C Gra Reporter Scott…" at bounding box center [968, 351] width 377 height 629
click at [795, 27] on button at bounding box center [795, 23] width 14 height 14
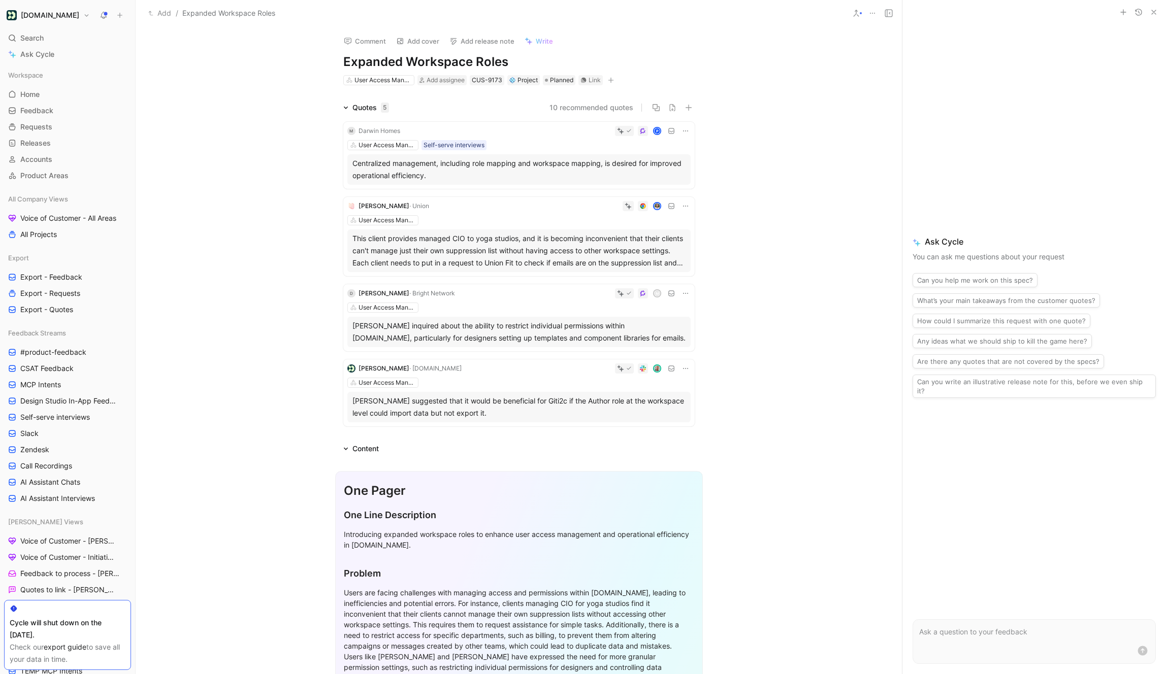
click at [684, 292] on icon at bounding box center [685, 293] width 8 height 8
click at [656, 330] on span "Change request" at bounding box center [659, 327] width 53 height 9
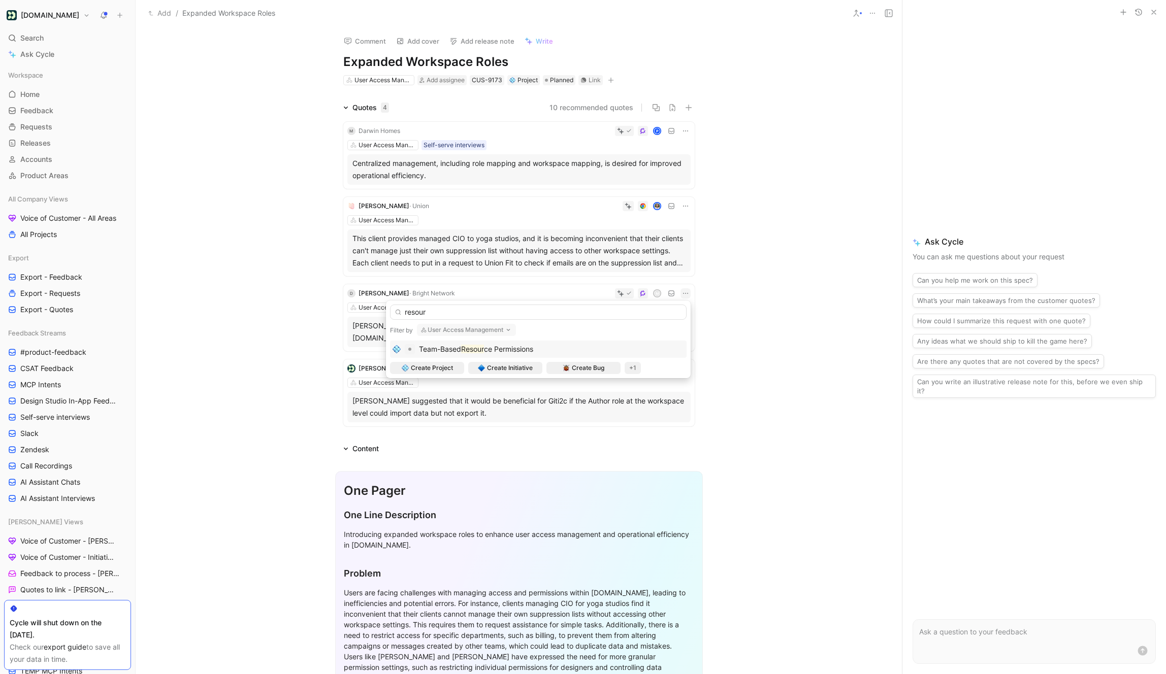
type input "resour"
click at [480, 351] on mark "Resour" at bounding box center [472, 349] width 23 height 9
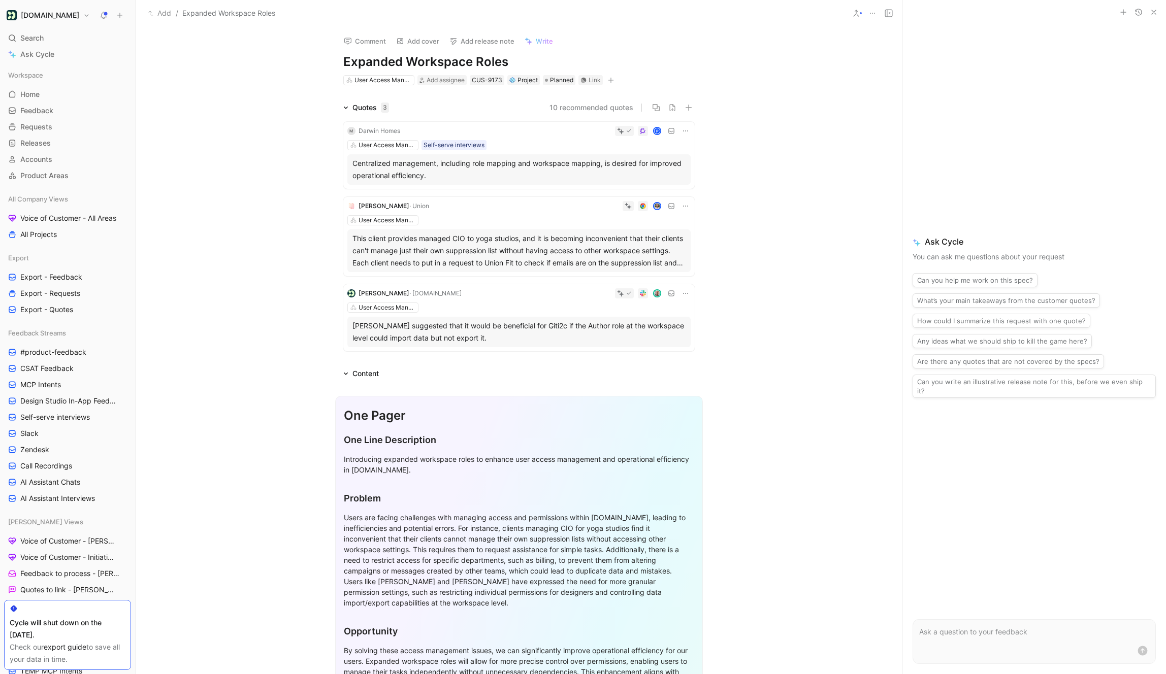
click at [857, 11] on use at bounding box center [856, 13] width 5 height 6
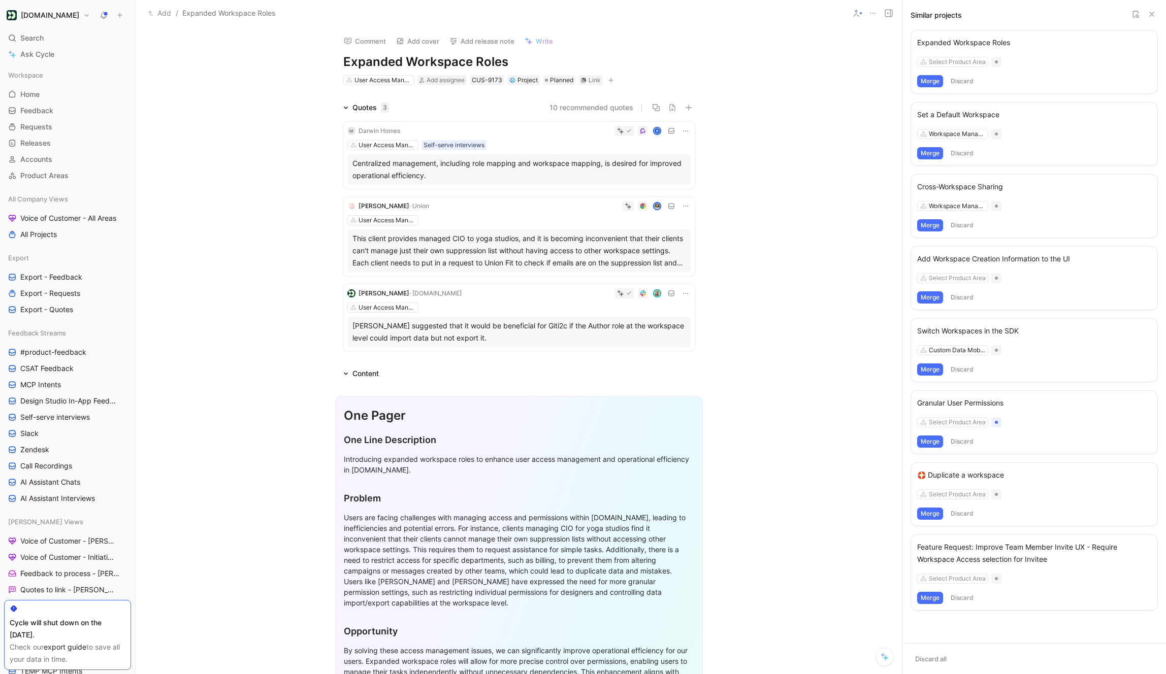
click at [805, 280] on div "Quotes 3 10 recommended quotes M Darwin Homes P User Access Management Self-ser…" at bounding box center [519, 229] width 766 height 254
